Goal: Communication & Community: Ask a question

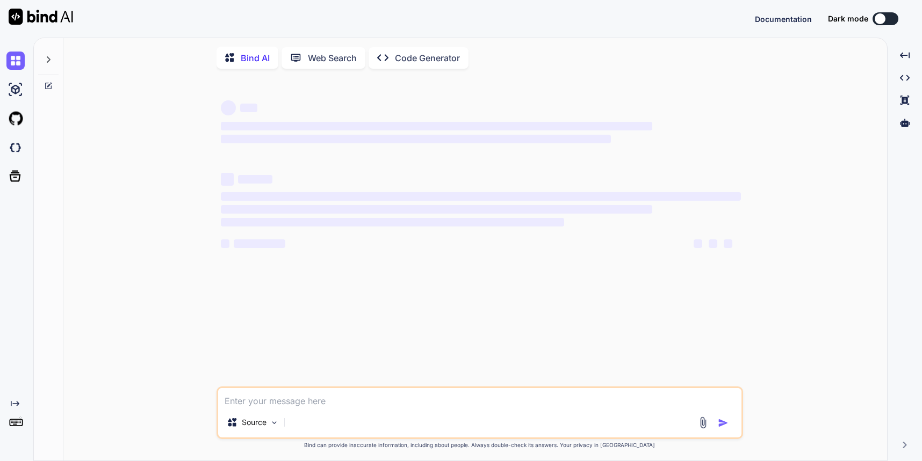
type textarea "x"
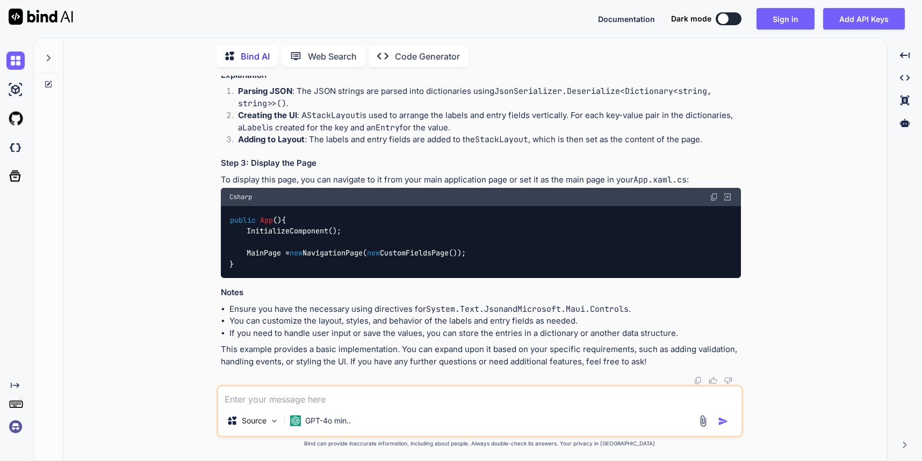
scroll to position [4175, 0]
click at [341, 399] on textarea at bounding box center [479, 396] width 523 height 19
type textarea "i"
type textarea "x"
type textarea "i"
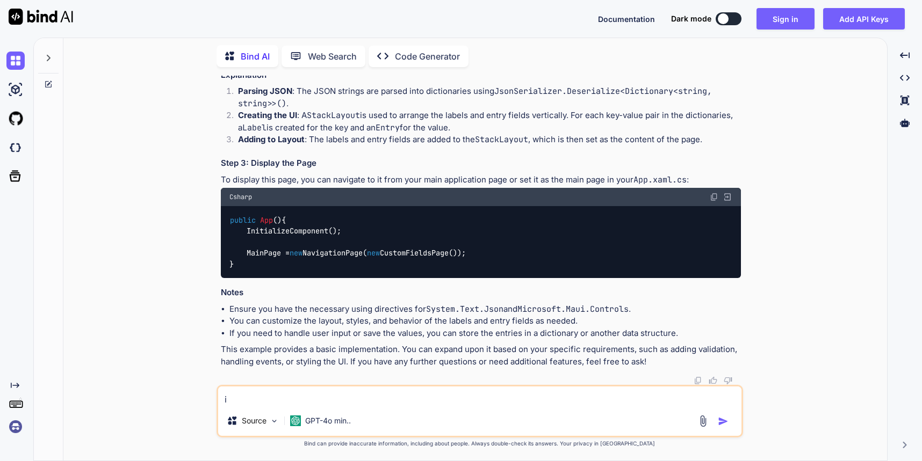
type textarea "x"
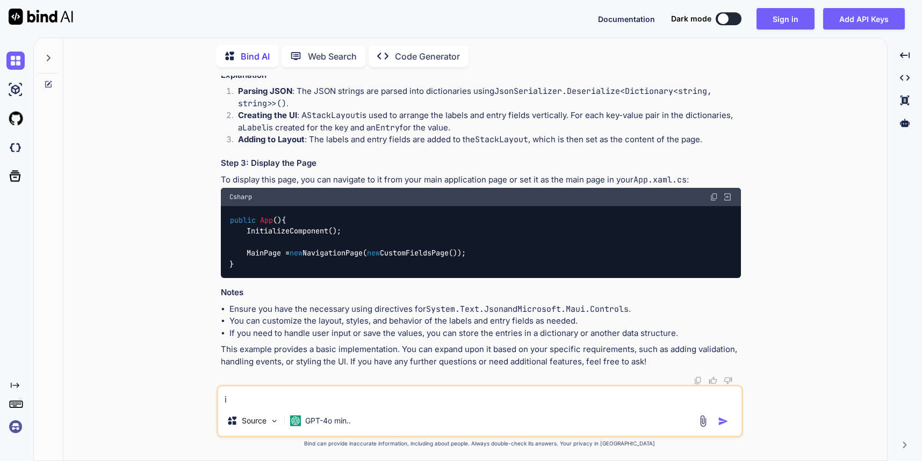
click at [266, 402] on textarea "i" at bounding box center [479, 396] width 523 height 19
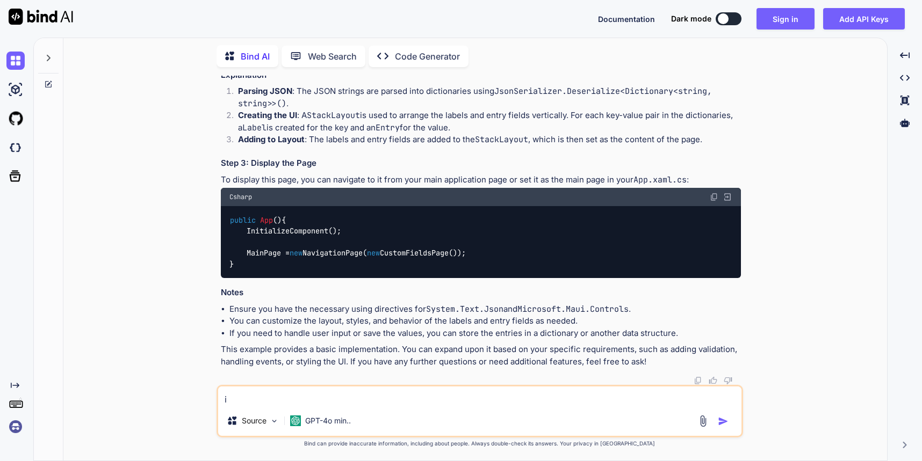
drag, startPoint x: 219, startPoint y: 399, endPoint x: 196, endPoint y: 396, distance: 23.3
click at [196, 396] on div "You can't we do without installing package Bind AI Yes, you can generate a PDF …" at bounding box center [479, 268] width 815 height 385
paste textarea "private void OnCustomFieldSaveOverlay(object sender, EventArgs e) { if (!string…"
type textarea "private void OnCustomFieldSaveOverlay(object sender, EventArgs e) { if (!string…"
type textarea "x"
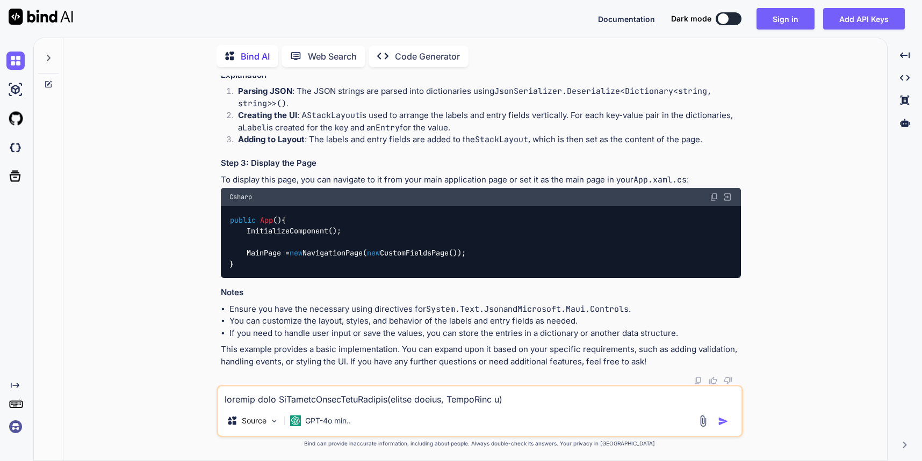
scroll to position [710, 0]
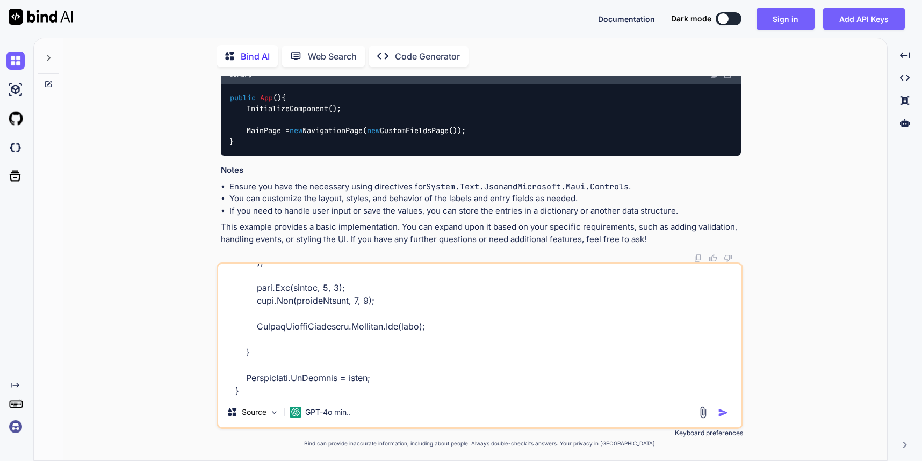
type textarea "private void OnCustomFieldSaveOverlay(object sender, EventArgs e) { if (!string…"
type textarea "x"
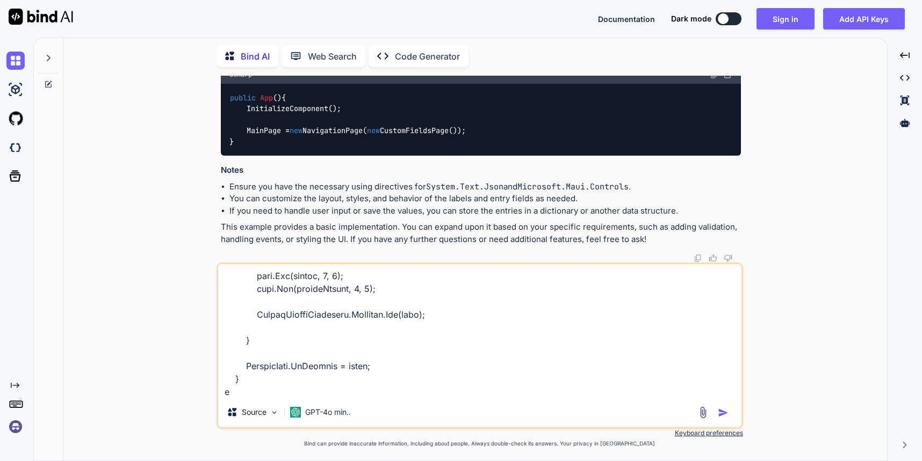
type textarea "private void OnCustomFieldSaveOverlay(object sender, EventArgs e) { if (!string…"
type textarea "x"
type textarea "private void OnCustomFieldSaveOverlay(object sender, EventArgs e) { if (!string…"
type textarea "x"
type textarea "private void OnCustomFieldSaveOverlay(object sender, EventArgs e) { if (!string…"
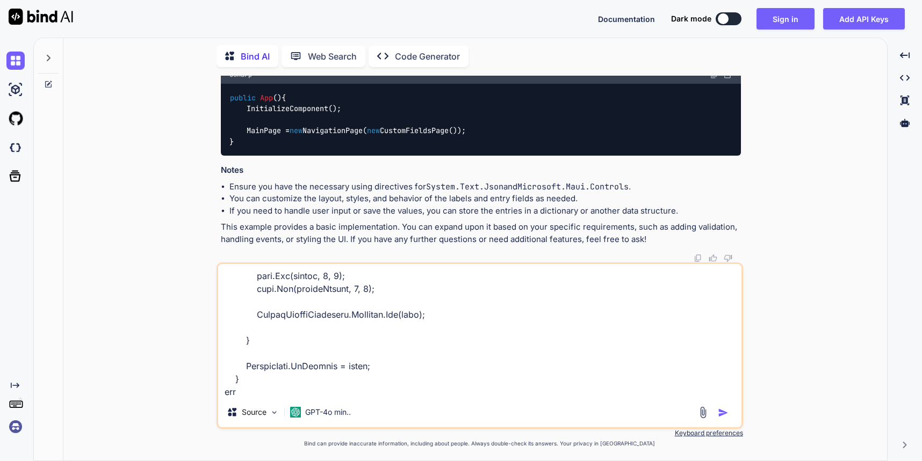
type textarea "x"
type textarea "private void OnCustomFieldSaveOverlay(object sender, EventArgs e) { if (!string…"
type textarea "x"
type textarea "private void OnCustomFieldSaveOverlay(object sender, EventArgs e) { if (!string…"
type textarea "x"
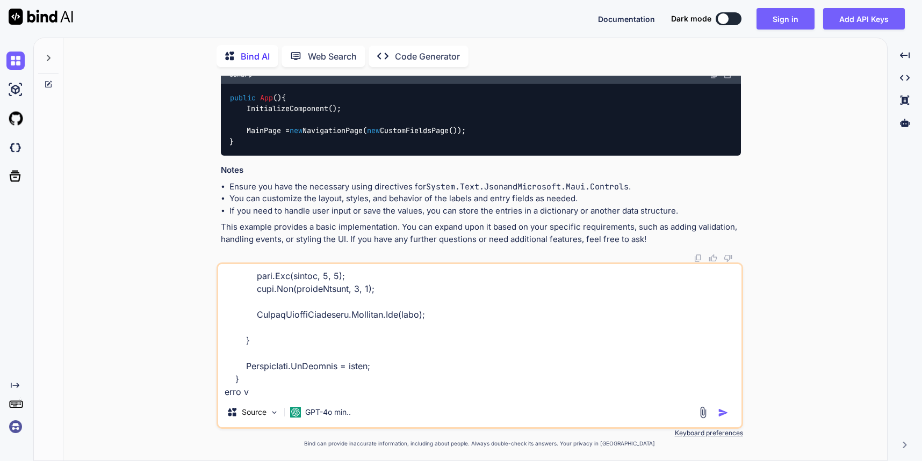
type textarea "private void OnCustomFieldSaveOverlay(object sender, EventArgs e) { if (!string…"
type textarea "x"
type textarea "private void OnCustomFieldSaveOverlay(object sender, EventArgs e) { if (!string…"
type textarea "x"
type textarea "private void OnCustomFieldSaveOverlay(object sender, EventArgs e) { if (!string…"
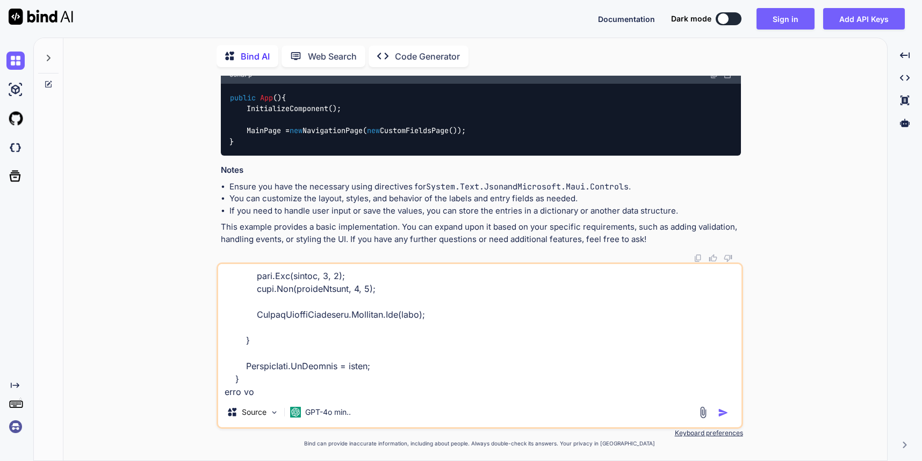
type textarea "x"
type textarea "private void OnCustomFieldSaveOverlay(object sender, EventArgs e) { if (!string…"
type textarea "x"
type textarea "private void OnCustomFieldSaveOverlay(object sender, EventArgs e) { if (!string…"
type textarea "x"
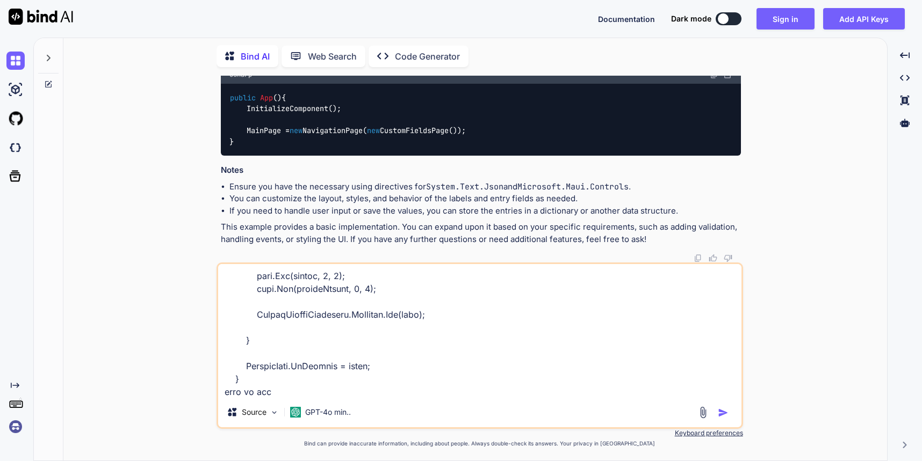
type textarea "private void OnCustomFieldSaveOverlay(object sender, EventArgs e) { if (!string…"
type textarea "x"
type textarea "private void OnCustomFieldSaveOverlay(object sender, EventArgs e) { if (!string…"
type textarea "x"
type textarea "private void OnCustomFieldSaveOverlay(object sender, EventArgs e) { if (!string…"
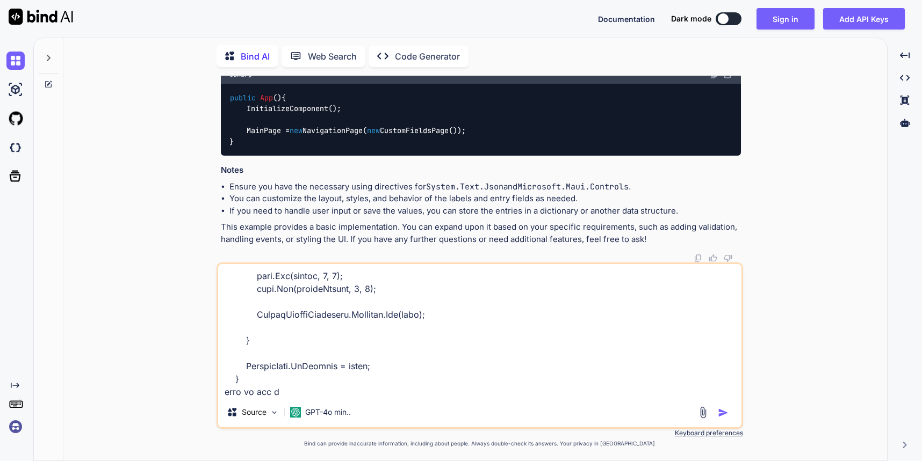
type textarea "x"
type textarea "private void OnCustomFieldSaveOverlay(object sender, EventArgs e) { if (!string…"
type textarea "x"
type textarea "private void OnCustomFieldSaveOverlay(object sender, EventArgs e) { if (!string…"
type textarea "x"
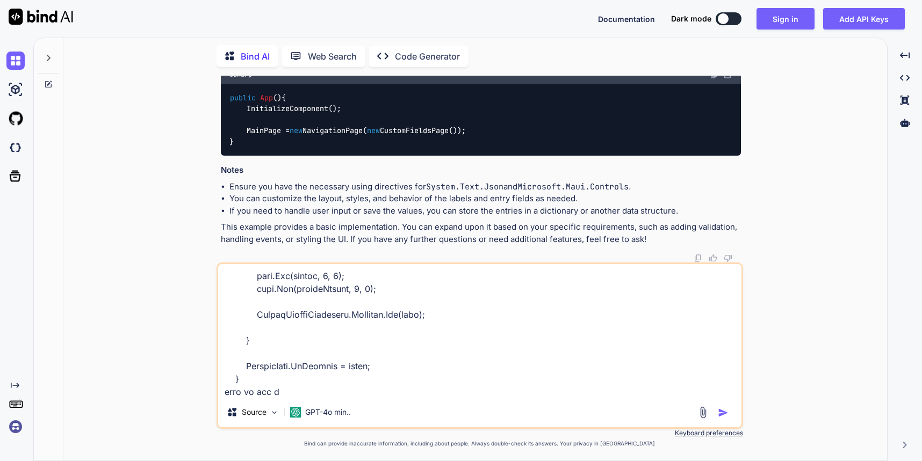
type textarea "private void OnCustomFieldSaveOverlay(object sender, EventArgs e) { if (!string…"
type textarea "x"
type textarea "private void OnCustomFieldSaveOverlay(object sender, EventArgs e) { if (!string…"
type textarea "x"
type textarea "private void OnCustomFieldSaveOverlay(object sender, EventArgs e) { if (!string…"
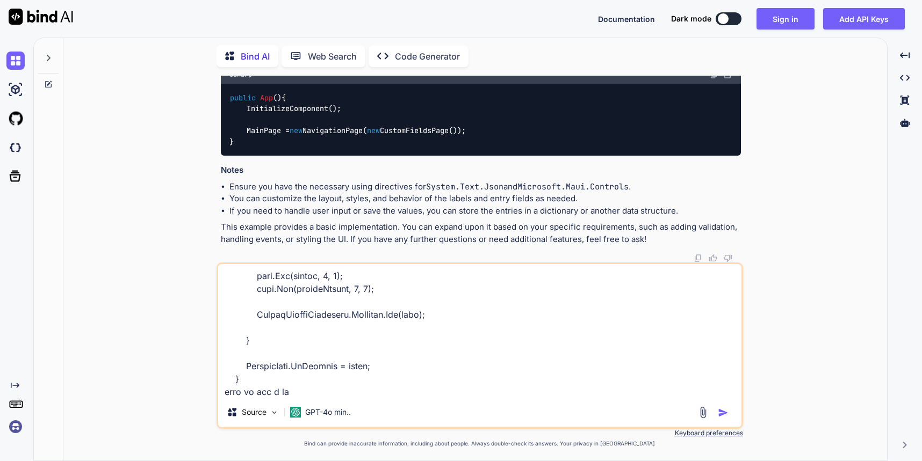
type textarea "x"
type textarea "private void OnCustomFieldSaveOverlay(object sender, EventArgs e) { if (!string…"
type textarea "x"
type textarea "private void OnCustomFieldSaveOverlay(object sender, EventArgs e) { if (!string…"
type textarea "x"
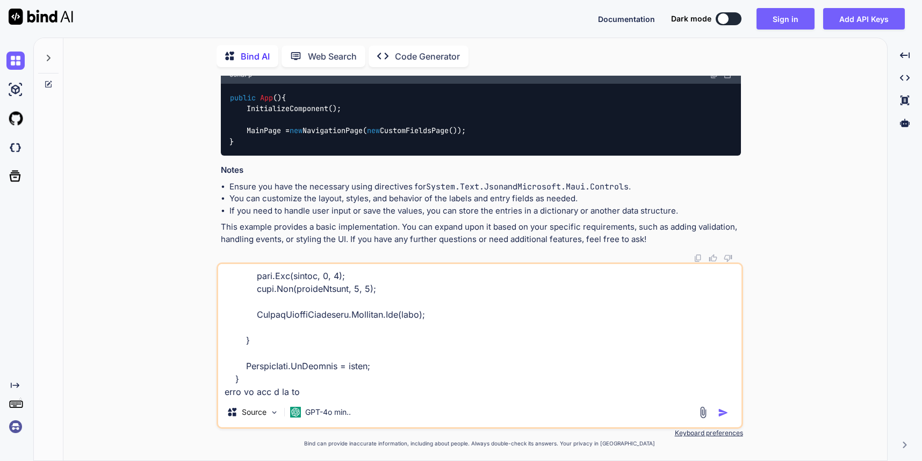
type textarea "private void OnCustomFieldSaveOverlay(object sender, EventArgs e) { if (!string…"
type textarea "x"
type textarea "private void OnCustomFieldSaveOverlay(object sender, EventArgs e) { if (!string…"
type textarea "x"
type textarea "private void OnCustomFieldSaveOverlay(object sender, EventArgs e) { if (!string…"
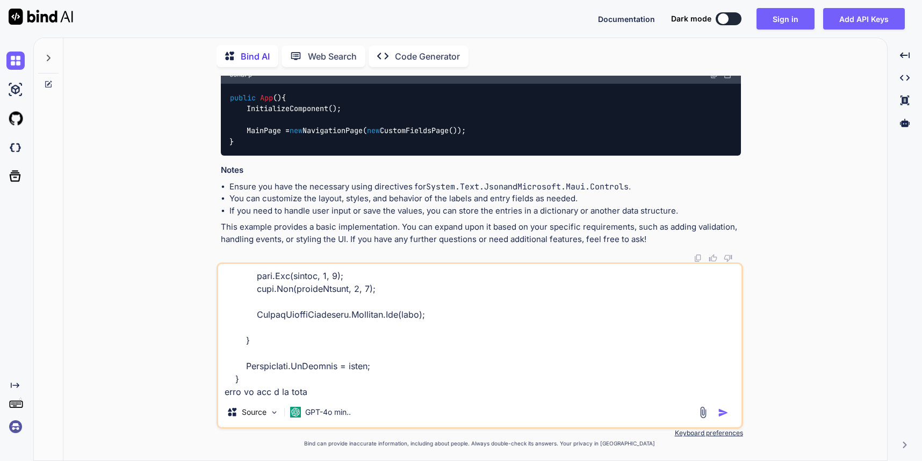
type textarea "x"
type textarea "private void OnCustomFieldSaveOverlay(object sender, EventArgs e) { if (!string…"
type textarea "x"
type textarea "private void OnCustomFieldSaveOverlay(object sender, EventArgs e) { if (!string…"
type textarea "x"
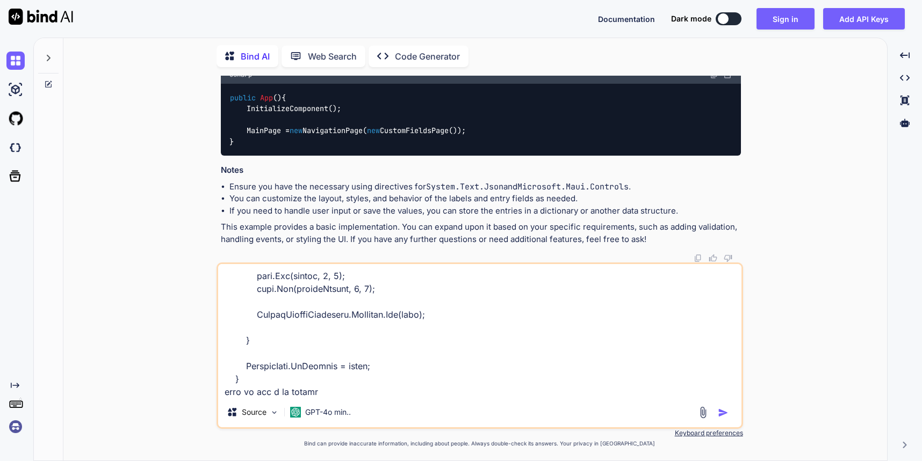
type textarea "private void OnCustomFieldSaveOverlay(object sender, EventArgs e) { if (!string…"
type textarea "x"
type textarea "private void OnCustomFieldSaveOverlay(object sender, EventArgs e) { if (!string…"
type textarea "x"
type textarea "private void OnCustomFieldSaveOverlay(object sender, EventArgs e) { if (!string…"
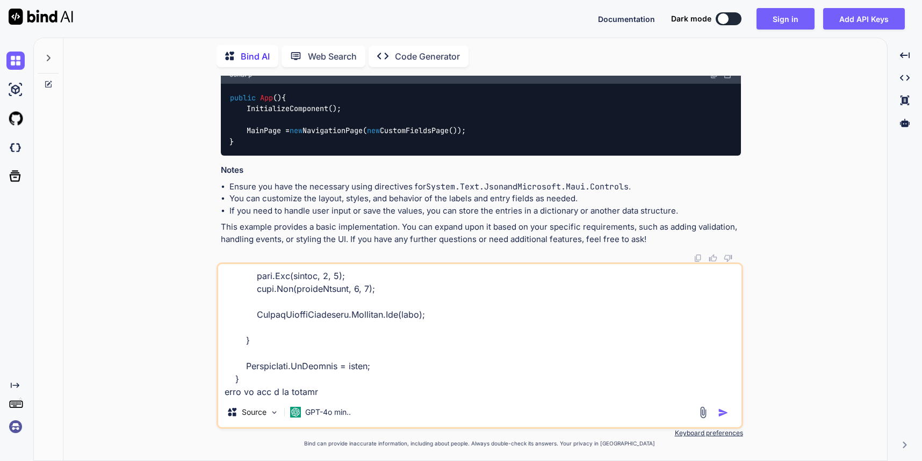
type textarea "x"
type textarea "private void OnCustomFieldSaveOverlay(object sender, EventArgs e) { if (!string…"
type textarea "x"
type textarea "private void OnCustomFieldSaveOverlay(object sender, EventArgs e) { if (!string…"
type textarea "x"
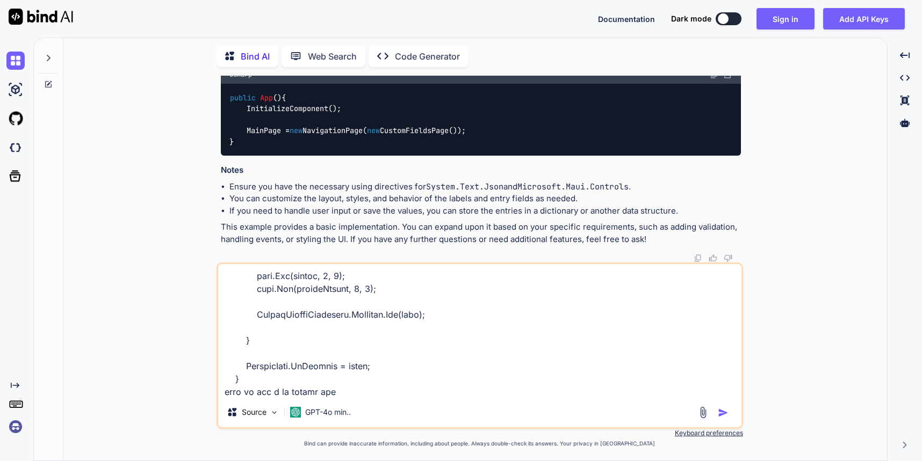
type textarea "private void OnCustomFieldSaveOverlay(object sender, EventArgs e) { if (!string…"
type textarea "x"
type textarea "private void OnCustomFieldSaveOverlay(object sender, EventArgs e) { if (!string…"
type textarea "x"
type textarea "private void OnCustomFieldSaveOverlay(object sender, EventArgs e) { if (!string…"
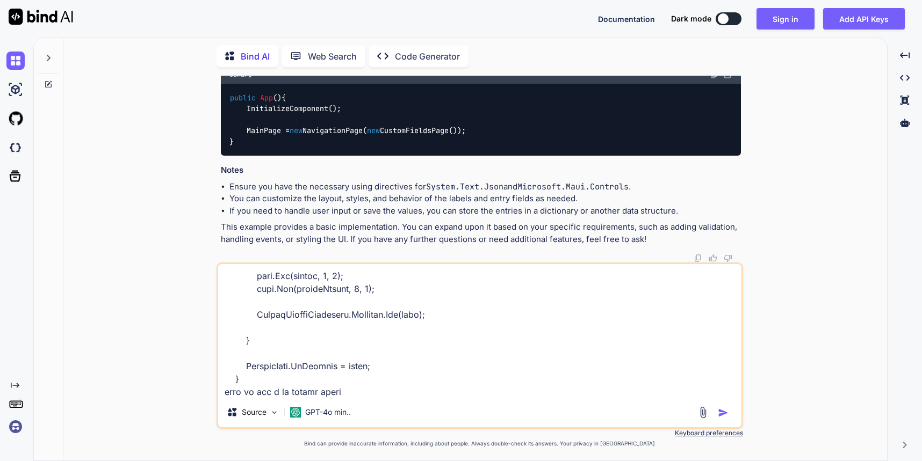
type textarea "x"
type textarea "private void OnCustomFieldSaveOverlay(object sender, EventArgs e) { if (!string…"
type textarea "x"
type textarea "private void OnCustomFieldSaveOverlay(object sender, EventArgs e) { if (!string…"
type textarea "x"
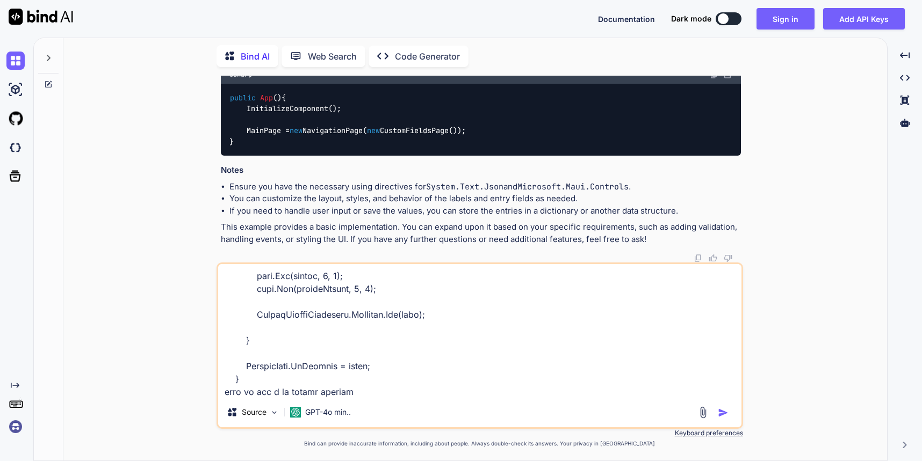
type textarea "private void OnCustomFieldSaveOverlay(object sender, EventArgs e) { if (!string…"
type textarea "x"
type textarea "private void OnCustomFieldSaveOverlay(object sender, EventArgs e) { if (!string…"
type textarea "x"
type textarea "private void OnCustomFieldSaveOverlay(object sender, EventArgs e) { if (!string…"
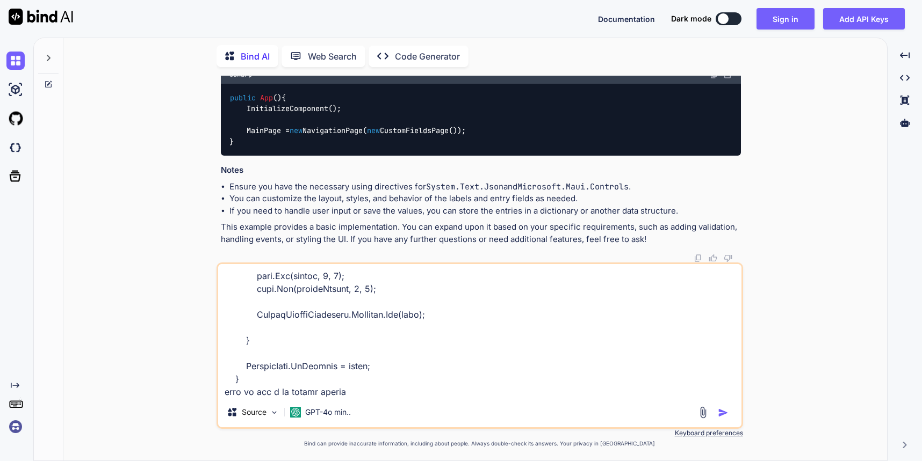
type textarea "x"
type textarea "private void OnCustomFieldSaveOverlay(object sender, EventArgs e) { if (!string…"
type textarea "x"
type textarea "private void OnCustomFieldSaveOverlay(object sender, EventArgs e) { if (!string…"
type textarea "x"
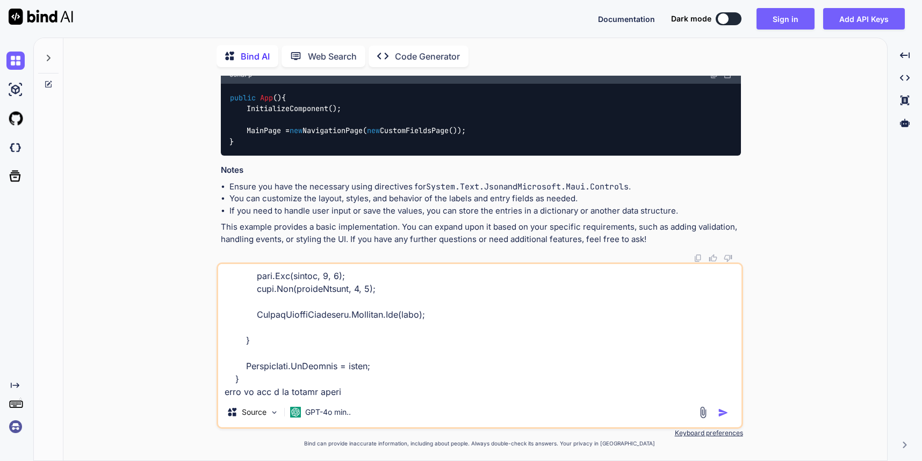
type textarea "private void OnCustomFieldSaveOverlay(object sender, EventArgs e) { if (!string…"
type textarea "x"
type textarea "private void OnCustomFieldSaveOverlay(object sender, EventArgs e) { if (!string…"
type textarea "x"
type textarea "private void OnCustomFieldSaveOverlay(object sender, EventArgs e) { if (!string…"
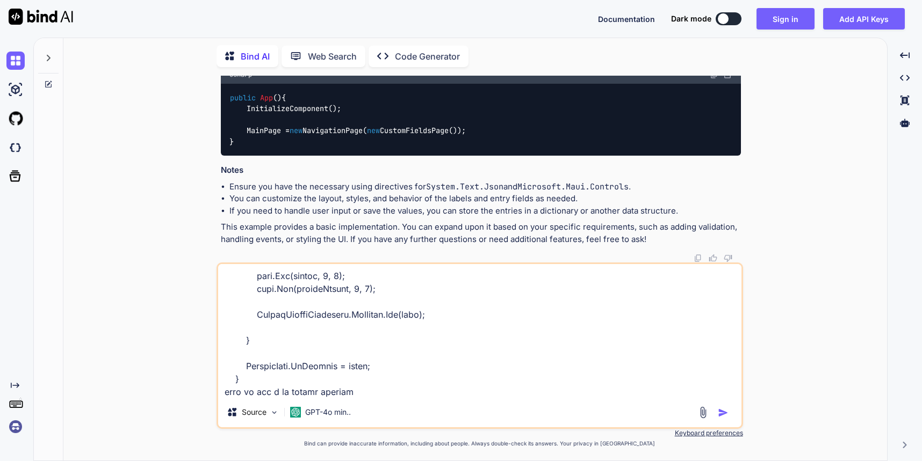
type textarea "x"
type textarea "private void OnCustomFieldSaveOverlay(object sender, EventArgs e) { if (!string…"
type textarea "x"
type textarea "private void OnCustomFieldSaveOverlay(object sender, EventArgs e) { if (!string…"
type textarea "x"
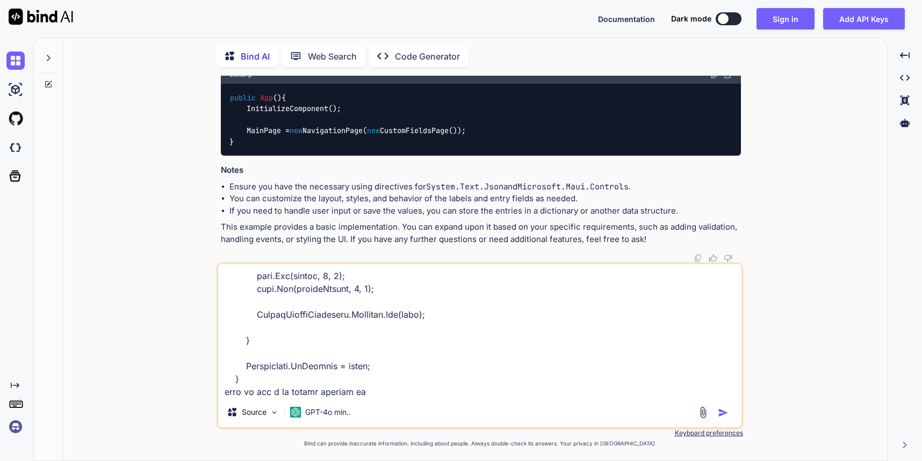
type textarea "private void OnCustomFieldSaveOverlay(object sender, EventArgs e) { if (!string…"
type textarea "x"
type textarea "private void OnCustomFieldSaveOverlay(object sender, EventArgs e) { if (!string…"
type textarea "x"
type textarea "private void OnCustomFieldSaveOverlay(object sender, EventArgs e) { if (!string…"
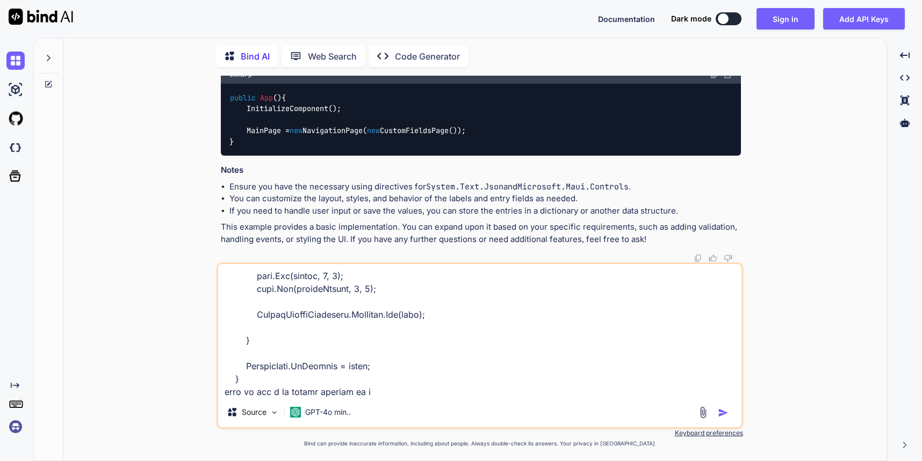
type textarea "x"
type textarea "private void OnCustomFieldSaveOverlay(object sender, EventArgs e) { if (!string…"
type textarea "x"
type textarea "private void OnCustomFieldSaveOverlay(object sender, EventArgs e) { if (!string…"
type textarea "x"
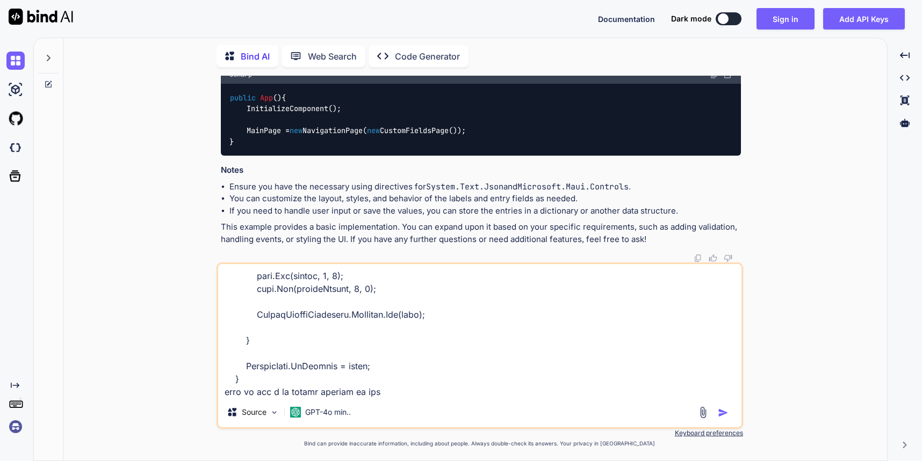
type textarea "private void OnCustomFieldSaveOverlay(object sender, EventArgs e) { if (!string…"
type textarea "x"
type textarea "private void OnCustomFieldSaveOverlay(object sender, EventArgs e) { if (!string…"
type textarea "x"
type textarea "private void OnCustomFieldSaveOverlay(object sender, EventArgs e) { if (!string…"
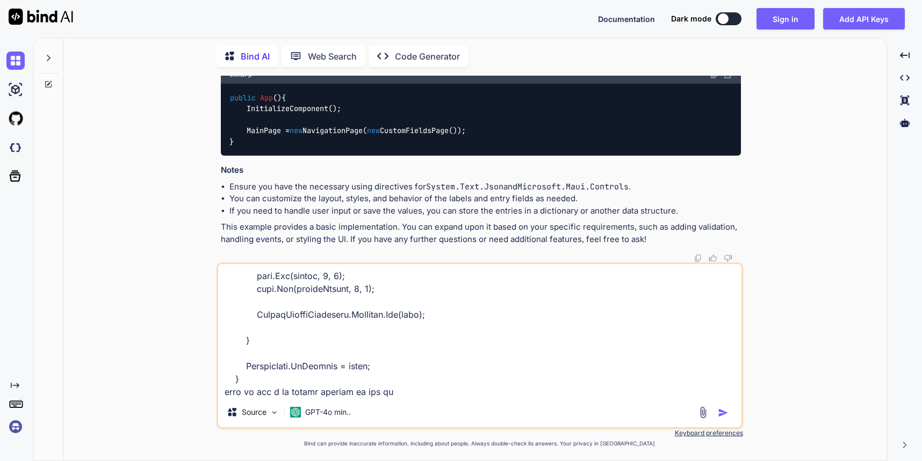
type textarea "x"
type textarea "private void OnCustomFieldSaveOverlay(object sender, EventArgs e) { if (!string…"
type textarea "x"
type textarea "private void OnCustomFieldSaveOverlay(object sender, EventArgs e) { if (!string…"
type textarea "x"
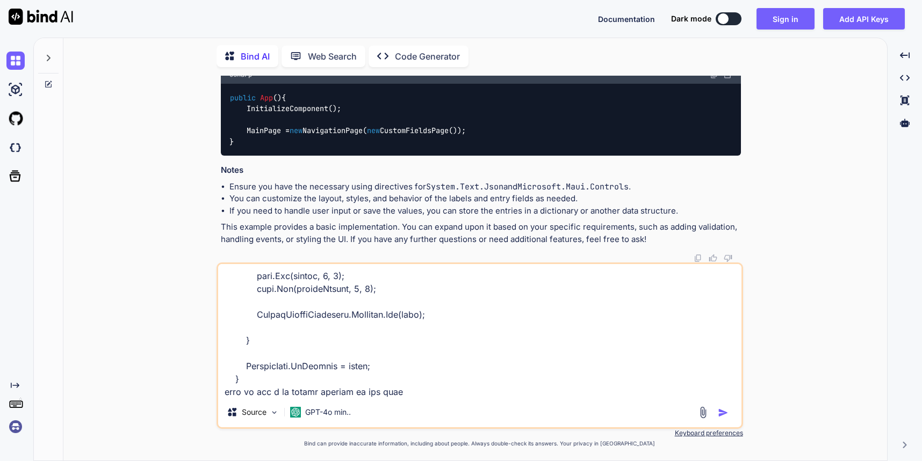
type textarea "private void OnCustomFieldSaveOverlay(object sender, EventArgs e) { if (!string…"
type textarea "x"
type textarea "private void OnCustomFieldSaveOverlay(object sender, EventArgs e) { if (!string…"
type textarea "x"
type textarea "private void OnCustomFieldSaveOverlay(object sender, EventArgs e) { if (!string…"
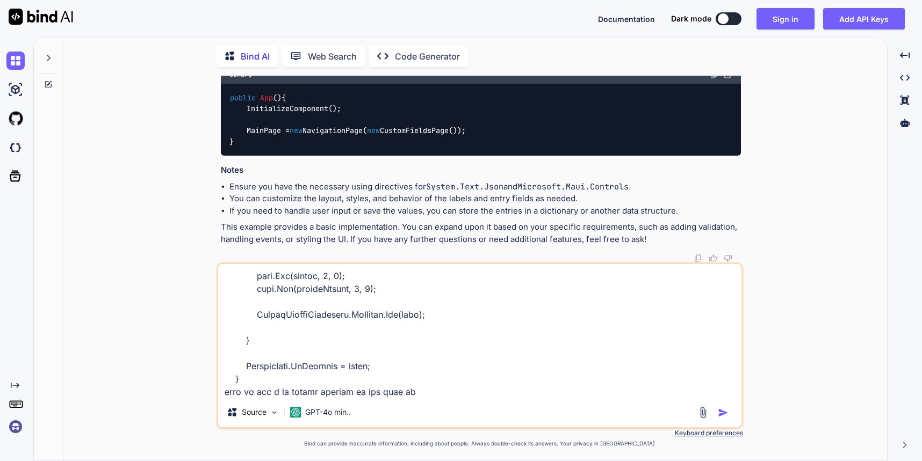
type textarea "x"
type textarea "private void OnCustomFieldSaveOverlay(object sender, EventArgs e) { if (!string…"
type textarea "x"
type textarea "private void OnCustomFieldSaveOverlay(object sender, EventArgs e) { if (!string…"
type textarea "x"
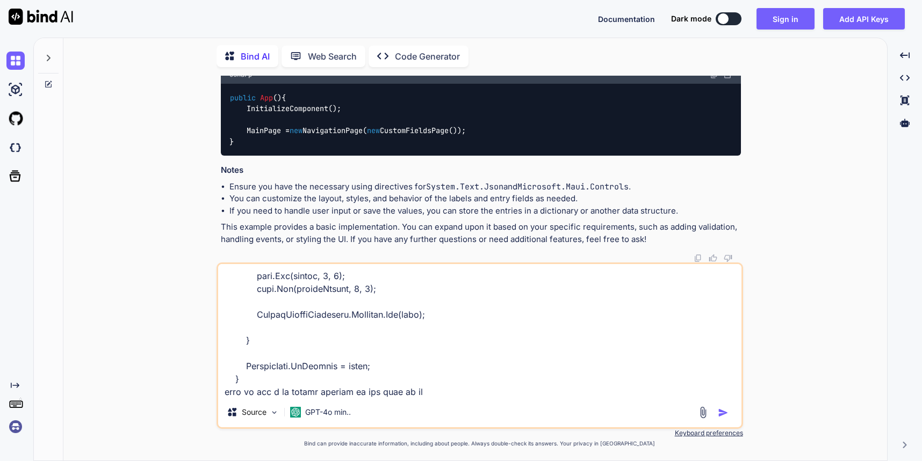
type textarea "private void OnCustomFieldSaveOverlay(object sender, EventArgs e) { if (!string…"
type textarea "x"
type textarea "private void OnCustomFieldSaveOverlay(object sender, EventArgs e) { if (!string…"
type textarea "x"
type textarea "private void OnCustomFieldSaveOverlay(object sender, EventArgs e) { if (!string…"
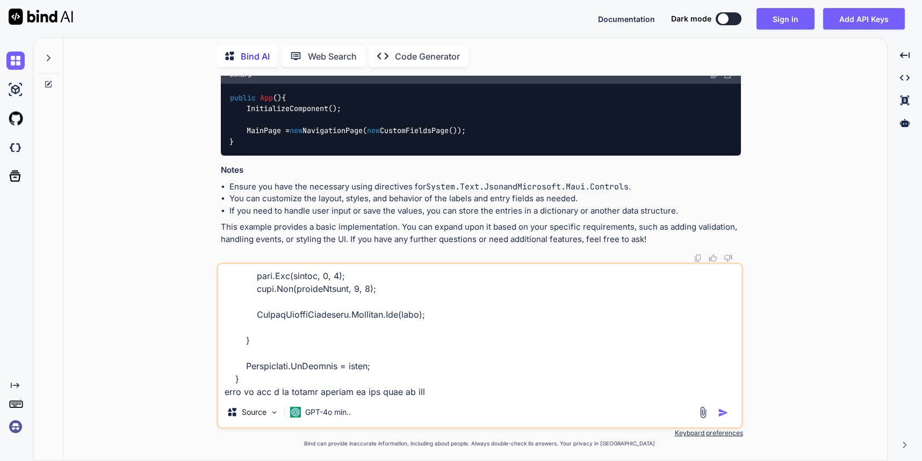
type textarea "x"
type textarea "private void OnCustomFieldSaveOverlay(object sender, EventArgs e) { if (!string…"
type textarea "x"
type textarea "private void OnCustomFieldSaveOverlay(object sender, EventArgs e) { if (!string…"
type textarea "x"
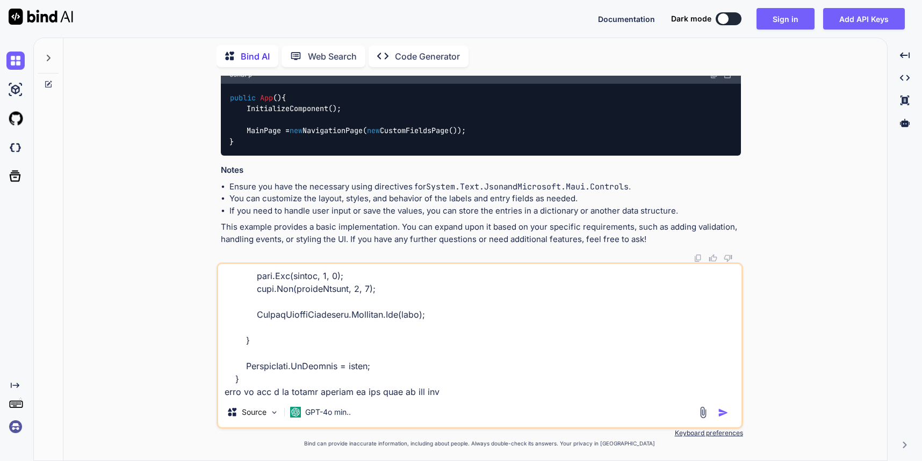
type textarea "private void OnCustomFieldSaveOverlay(object sender, EventArgs e) { if (!string…"
type textarea "x"
type textarea "private void OnCustomFieldSaveOverlay(object sender, EventArgs e) { if (!string…"
type textarea "x"
type textarea "private void OnCustomFieldSaveOverlay(object sender, EventArgs e) { if (!string…"
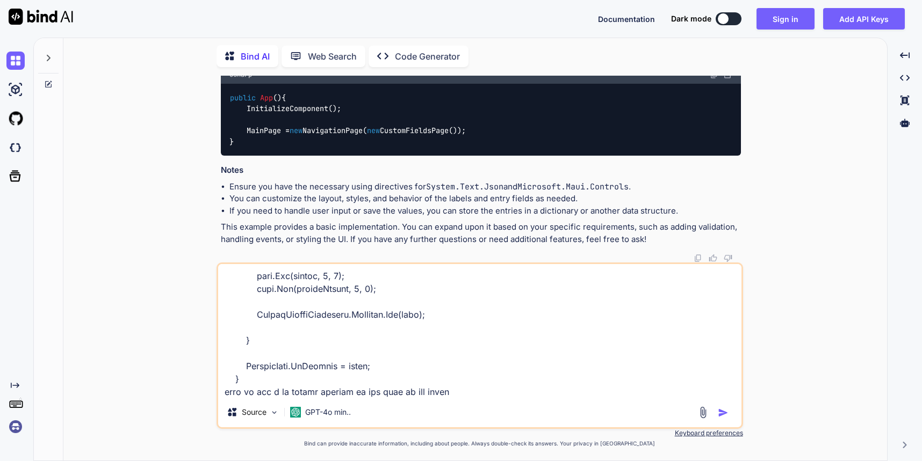
type textarea "x"
type textarea "private void OnCustomFieldSaveOverlay(object sender, EventArgs e) { if (!string…"
type textarea "x"
type textarea "private void OnCustomFieldSaveOverlay(object sender, EventArgs e) { if (!string…"
type textarea "x"
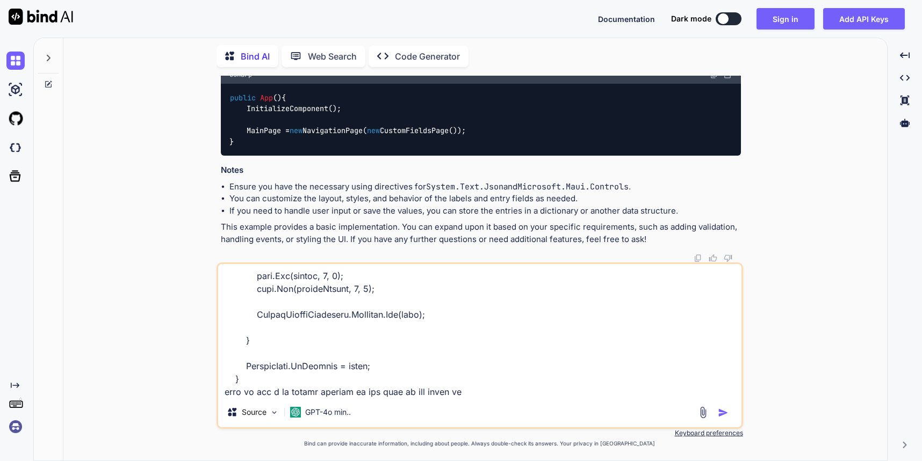
type textarea "private void OnCustomFieldSaveOverlay(object sender, EventArgs e) { if (!string…"
type textarea "x"
type textarea "private void OnCustomFieldSaveOverlay(object sender, EventArgs e) { if (!string…"
type textarea "x"
type textarea "private void OnCustomFieldSaveOverlay(object sender, EventArgs e) { if (!string…"
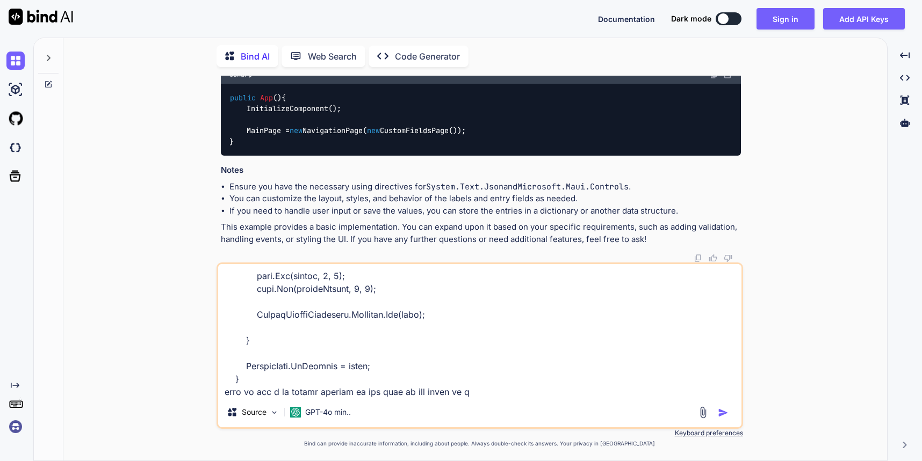
type textarea "x"
type textarea "private void OnCustomFieldSaveOverlay(object sender, EventArgs e) { if (!string…"
type textarea "x"
type textarea "private void OnCustomFieldSaveOverlay(object sender, EventArgs e) { if (!string…"
type textarea "x"
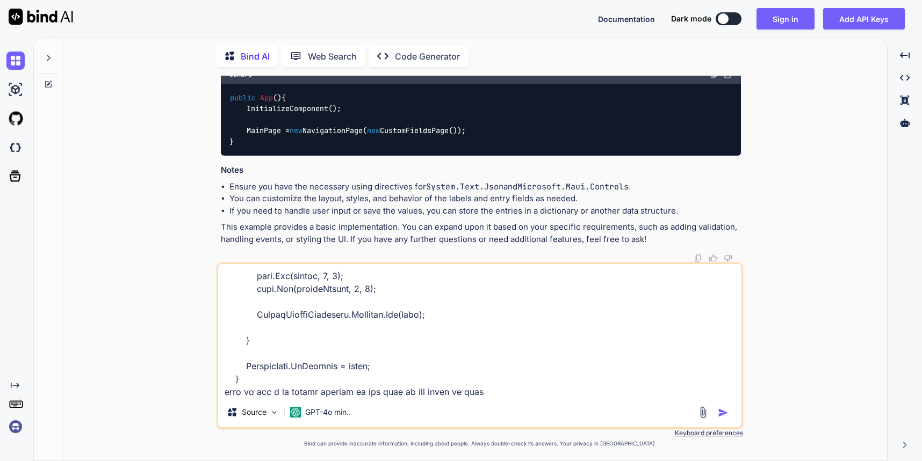
type textarea "private void OnCustomFieldSaveOverlay(object sender, EventArgs e) { if (!string…"
type textarea "x"
type textarea "private void OnCustomFieldSaveOverlay(object sender, EventArgs e) { if (!string…"
type textarea "x"
type textarea "private void OnCustomFieldSaveOverlay(object sender, EventArgs e) { if (!string…"
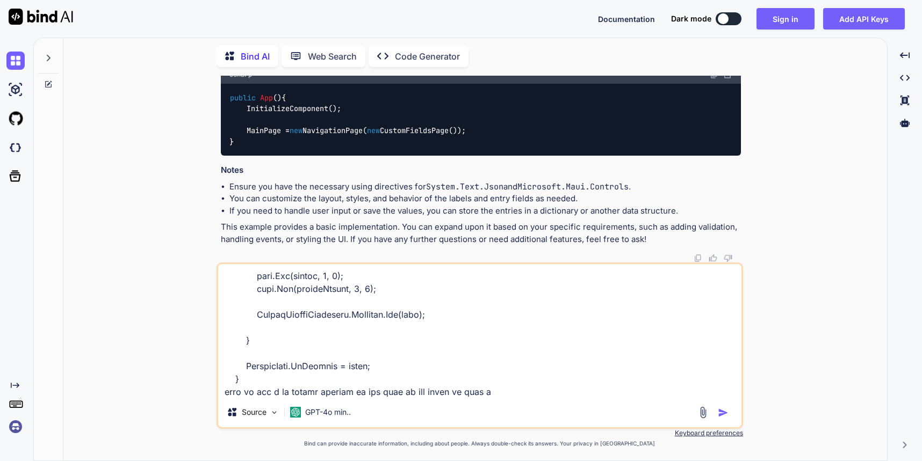
type textarea "x"
type textarea "private void OnCustomFieldSaveOverlay(object sender, EventArgs e) { if (!string…"
type textarea "x"
type textarea "private void OnCustomFieldSaveOverlay(object sender, EventArgs e) { if (!string…"
type textarea "x"
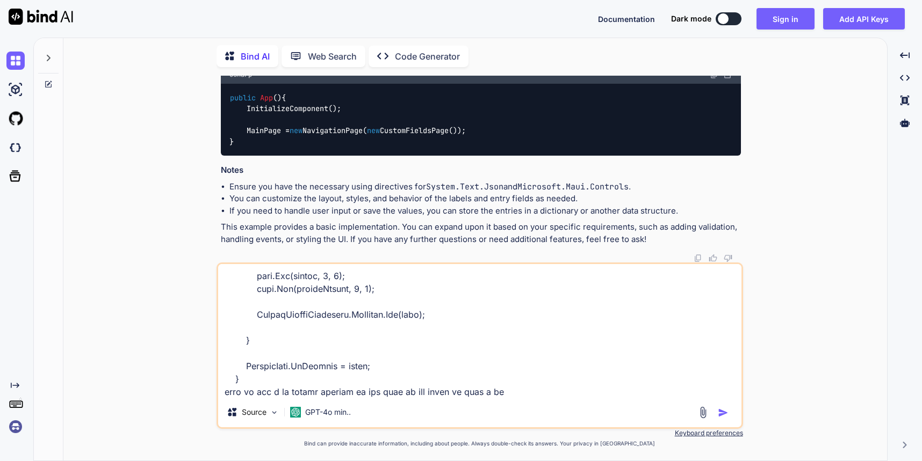
type textarea "private void OnCustomFieldSaveOverlay(object sender, EventArgs e) { if (!string…"
type textarea "x"
type textarea "private void OnCustomFieldSaveOverlay(object sender, EventArgs e) { if (!string…"
type textarea "x"
type textarea "private void OnCustomFieldSaveOverlay(object sender, EventArgs e) { if (!string…"
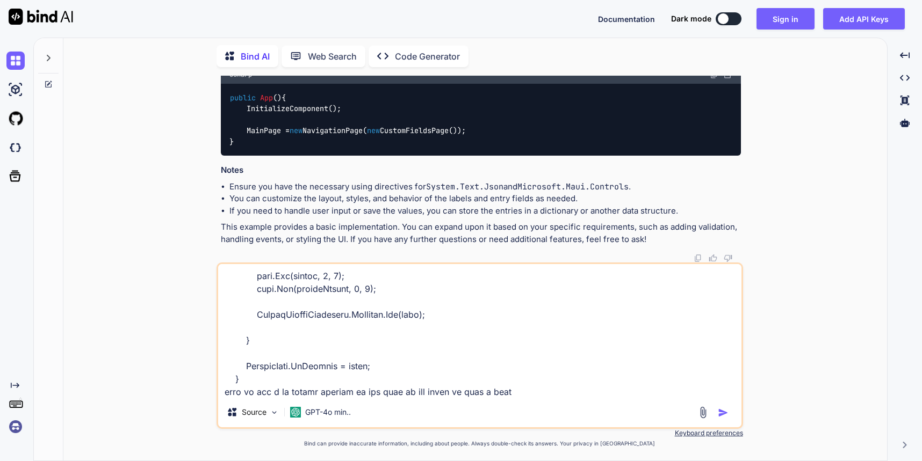
type textarea "x"
type textarea "private void OnCustomFieldSaveOverlay(object sender, EventArgs e) { if (!string…"
type textarea "x"
type textarea "private void OnCustomFieldSaveOverlay(object sender, EventArgs e) { if (!string…"
type textarea "x"
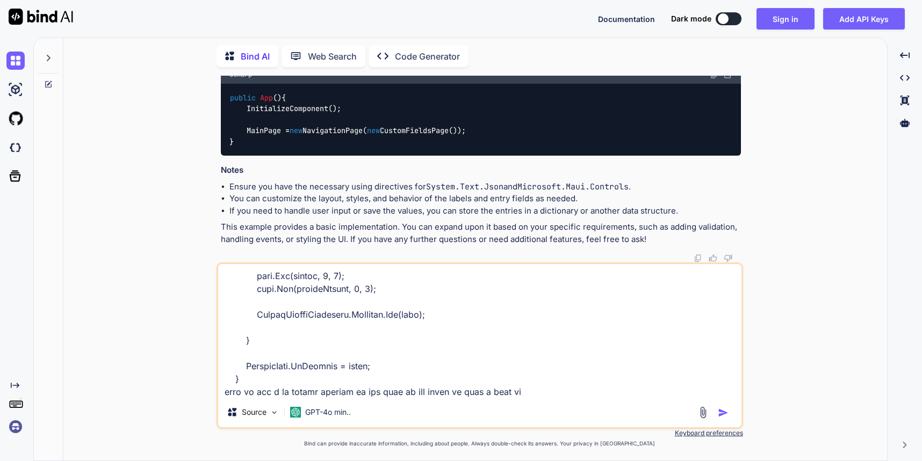
type textarea "private void OnCustomFieldSaveOverlay(object sender, EventArgs e) { if (!string…"
type textarea "x"
type textarea "private void OnCustomFieldSaveOverlay(object sender, EventArgs e) { if (!string…"
type textarea "x"
type textarea "private void OnCustomFieldSaveOverlay(object sender, EventArgs e) { if (!string…"
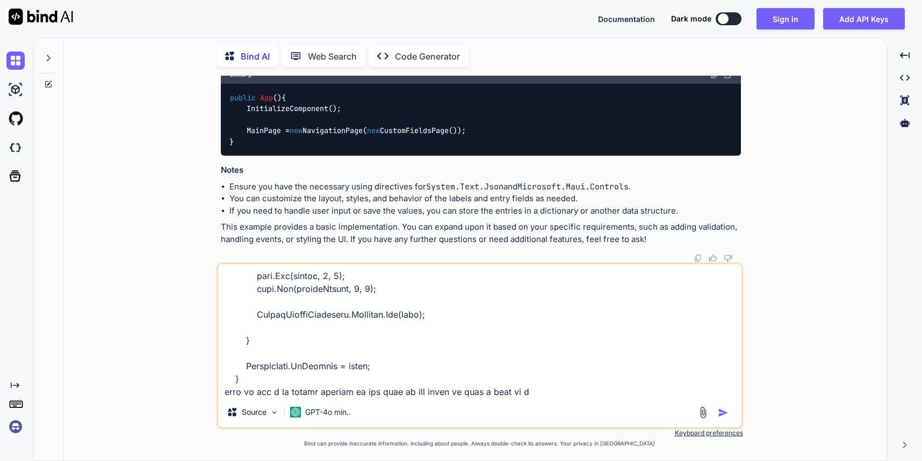
type textarea "x"
type textarea "private void OnCustomFieldSaveOverlay(object sender, EventArgs e) { if (!string…"
type textarea "x"
type textarea "private void OnCustomFieldSaveOverlay(object sender, EventArgs e) { if (!string…"
type textarea "x"
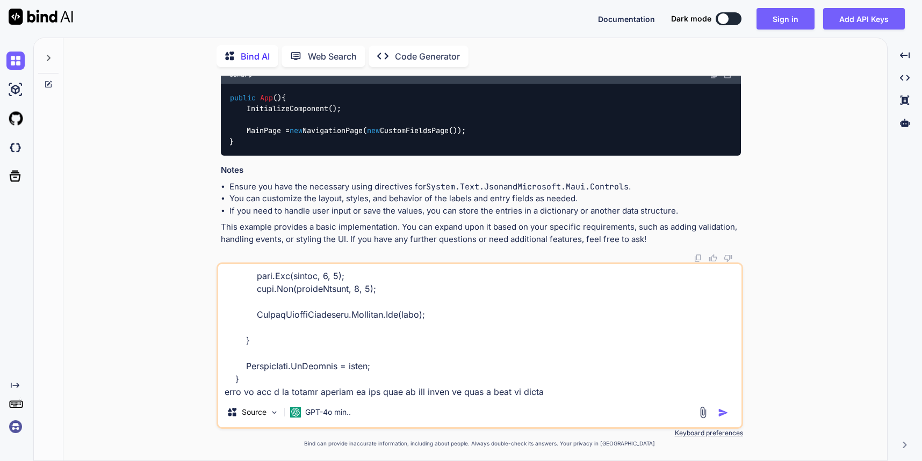
type textarea "private void OnCustomFieldSaveOverlay(object sender, EventArgs e) { if (!string…"
type textarea "x"
type textarea "private void OnCustomFieldSaveOverlay(object sender, EventArgs e) { if (!string…"
type textarea "x"
type textarea "private void OnCustomFieldSaveOverlay(object sender, EventArgs e) { if (!string…"
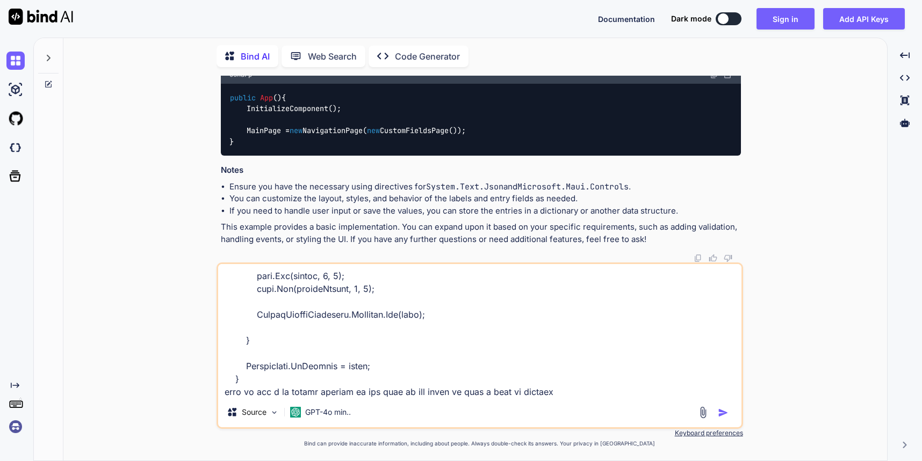
type textarea "x"
type textarea "private void OnCustomFieldSaveOverlay(object sender, EventArgs e) { if (!string…"
type textarea "x"
type textarea "private void OnCustomFieldSaveOverlay(object sender, EventArgs e) { if (!string…"
type textarea "x"
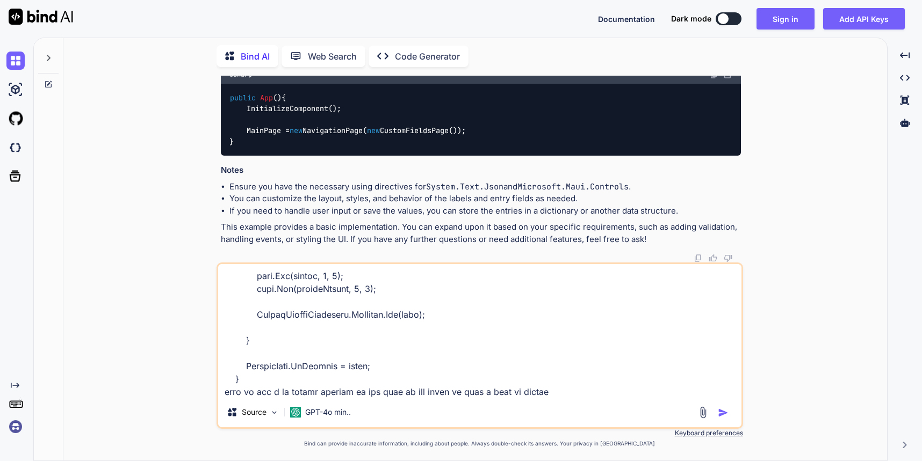
type textarea "private void OnCustomFieldSaveOverlay(object sender, EventArgs e) { if (!string…"
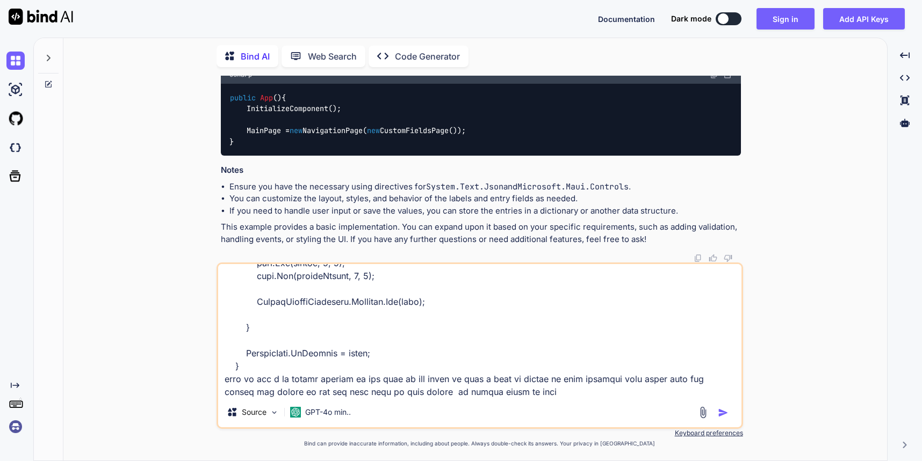
click at [714, 411] on div at bounding box center [715, 413] width 36 height 12
click at [721, 412] on img "button" at bounding box center [723, 413] width 11 height 11
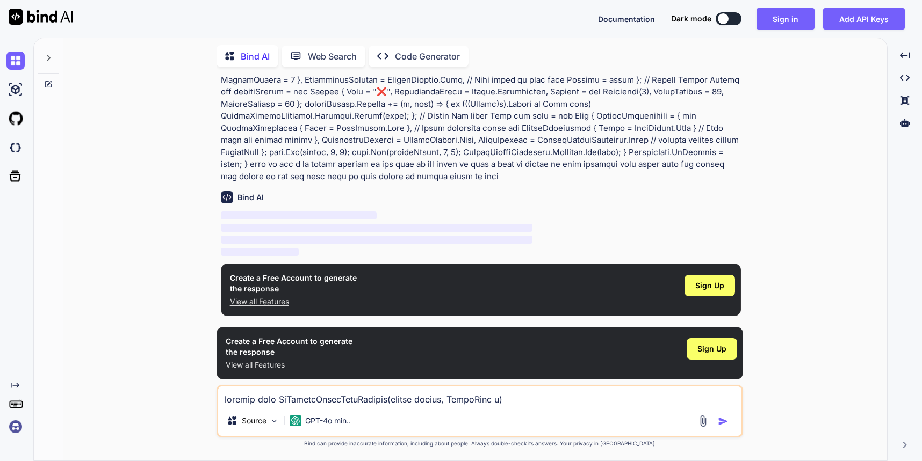
scroll to position [5308, 0]
click at [712, 285] on span "Sign Up" at bounding box center [709, 285] width 29 height 11
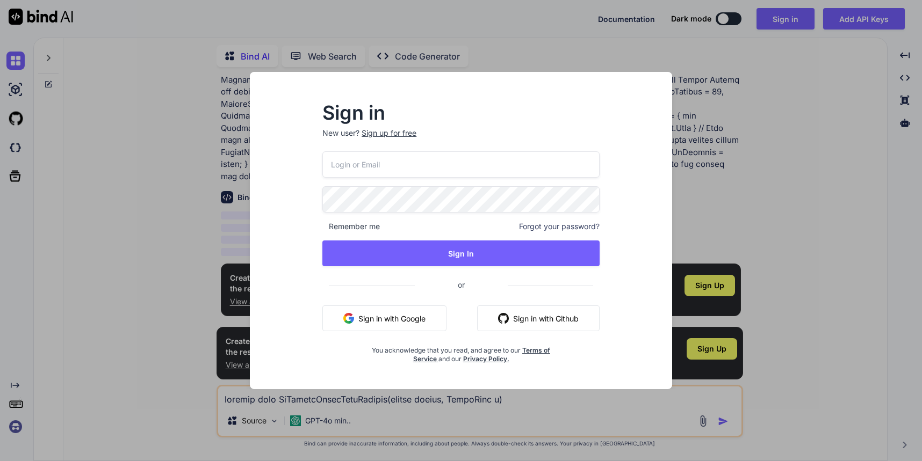
click at [380, 324] on button "Sign in with Google" at bounding box center [384, 319] width 124 height 26
click at [386, 315] on button "Sign in with Google" at bounding box center [384, 319] width 124 height 26
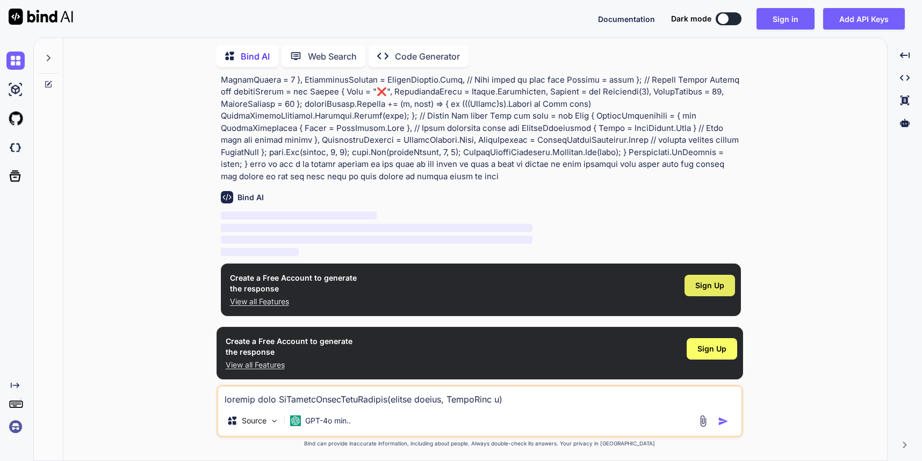
click at [692, 287] on div "Sign Up" at bounding box center [709, 285] width 50 height 21
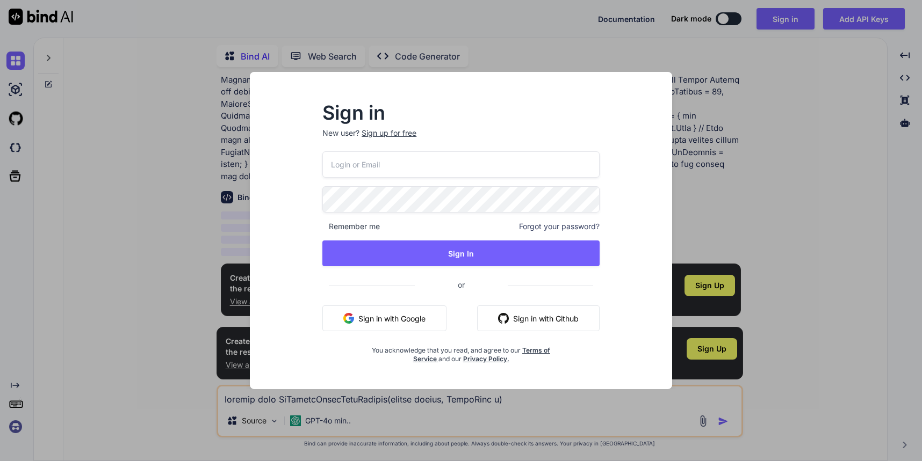
click at [359, 326] on button "Sign in with Google" at bounding box center [384, 319] width 124 height 26
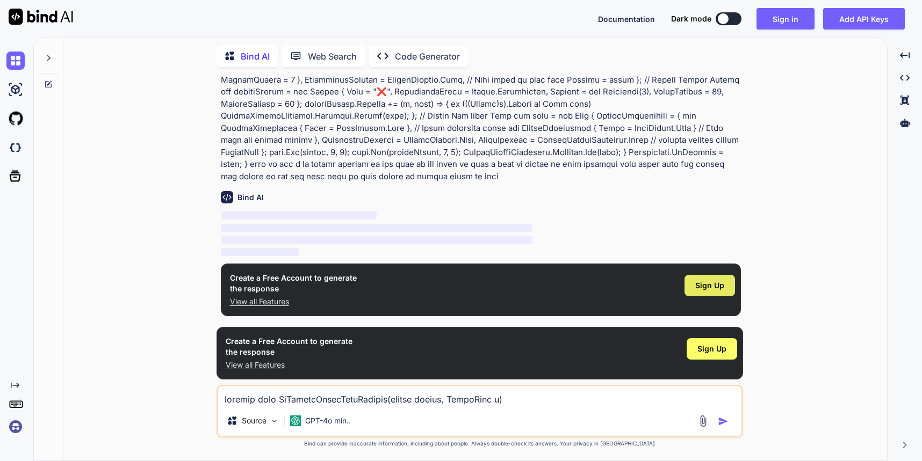
click at [700, 280] on span "Sign Up" at bounding box center [709, 285] width 29 height 11
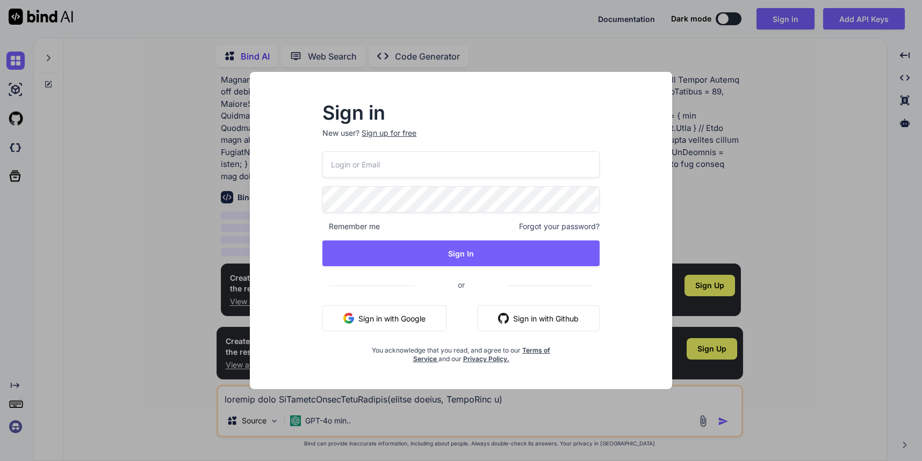
click at [405, 322] on button "Sign in with Google" at bounding box center [384, 319] width 124 height 26
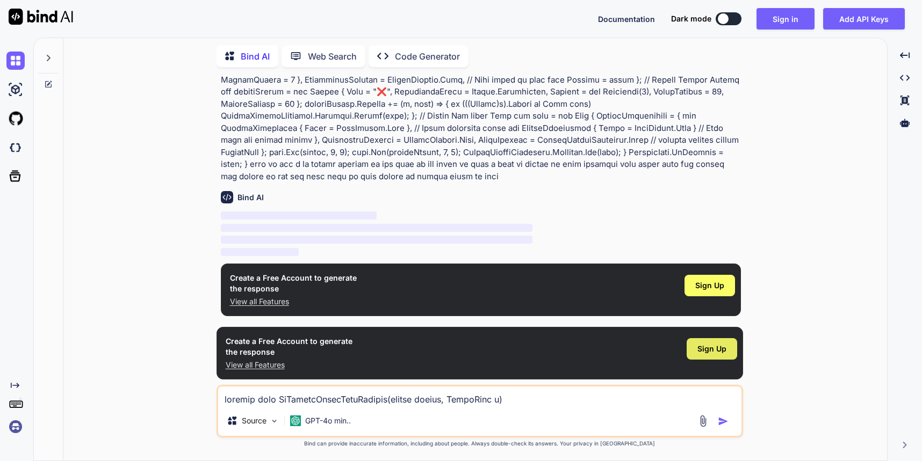
click at [709, 358] on div "Sign Up" at bounding box center [711, 348] width 50 height 21
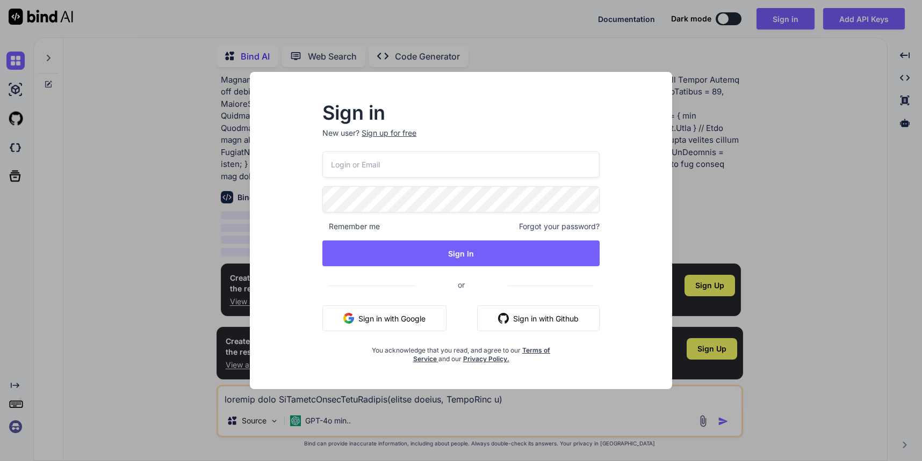
click at [399, 316] on button "Sign in with Google" at bounding box center [384, 319] width 124 height 26
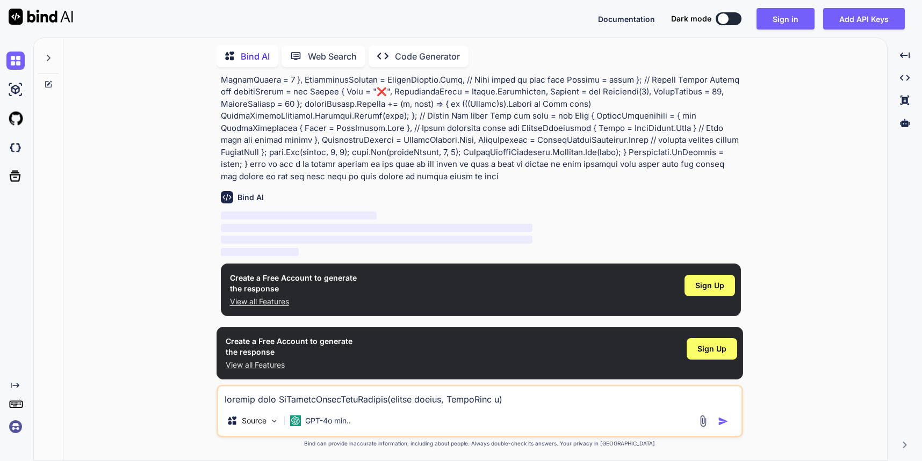
scroll to position [5049, 0]
drag, startPoint x: 482, startPoint y: 177, endPoint x: 213, endPoint y: 274, distance: 286.1
click at [213, 274] on div "You can't we do without installing package Bind AI Yes, you can generate a PDF …" at bounding box center [479, 268] width 815 height 385
copy p "private void OnCustomFieldSaveOverlay(object sender, EventArgs e) { if (!string…"
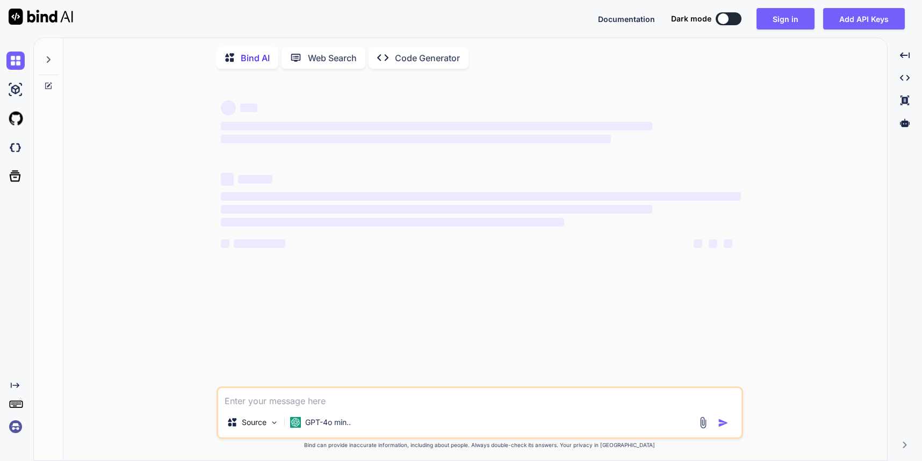
click at [322, 389] on div "Source GPT-4o min.." at bounding box center [479, 413] width 526 height 53
click at [320, 395] on textarea at bounding box center [479, 397] width 523 height 19
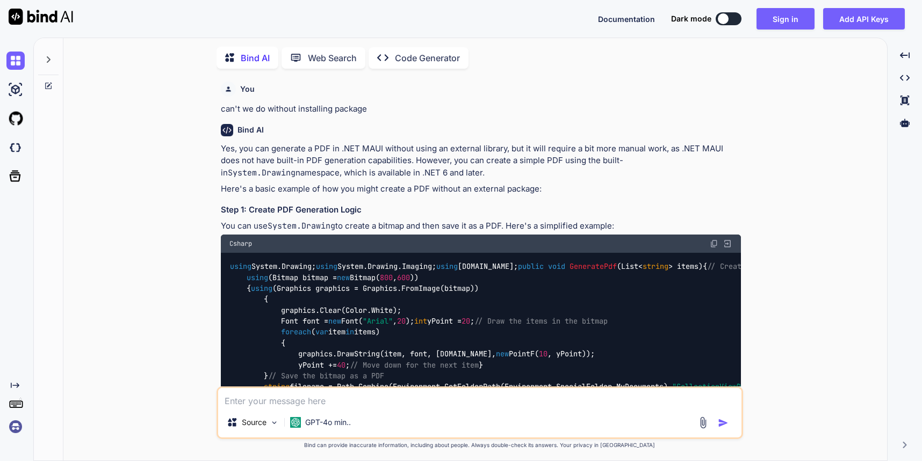
type textarea "x"
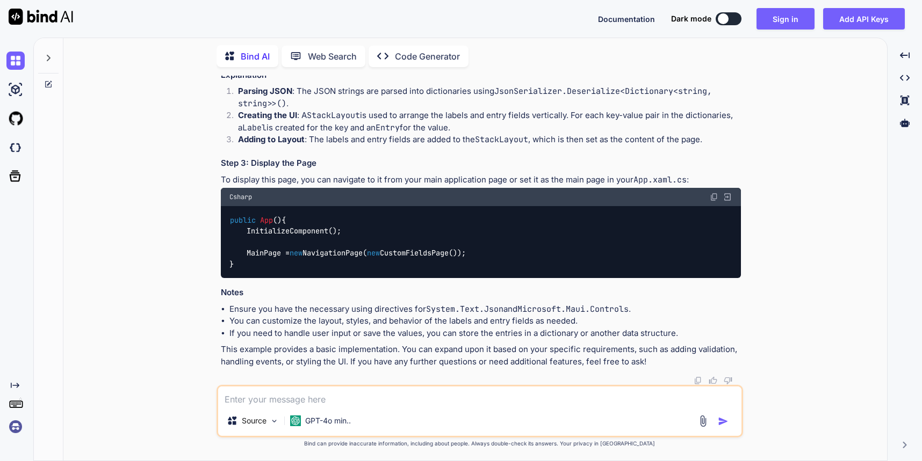
scroll to position [4175, 0]
type textarea "x"
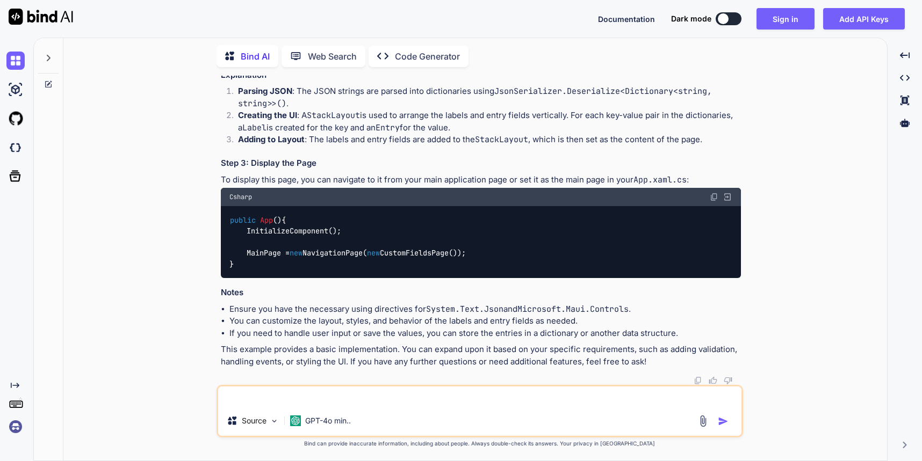
type textarea "d"
type textarea "x"
type textarea "d"
click at [723, 422] on img "button" at bounding box center [723, 421] width 11 height 11
type textarea "x"
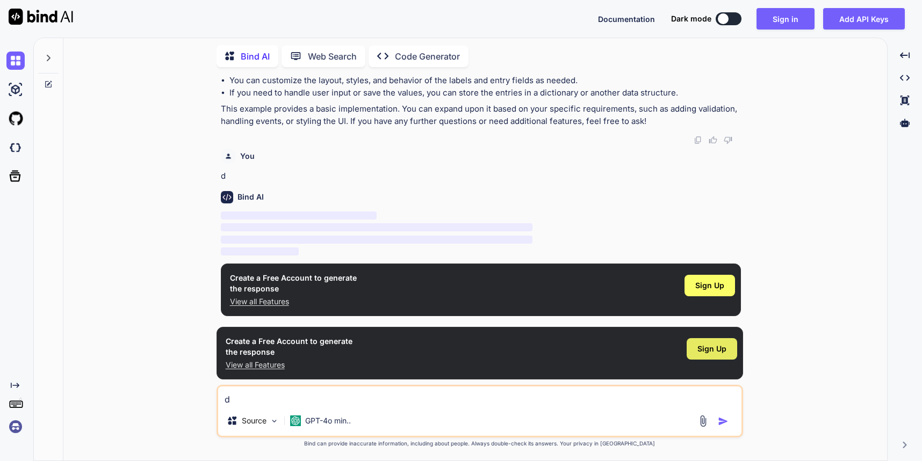
scroll to position [5151, 0]
click at [724, 279] on div "Sign Up" at bounding box center [709, 285] width 50 height 21
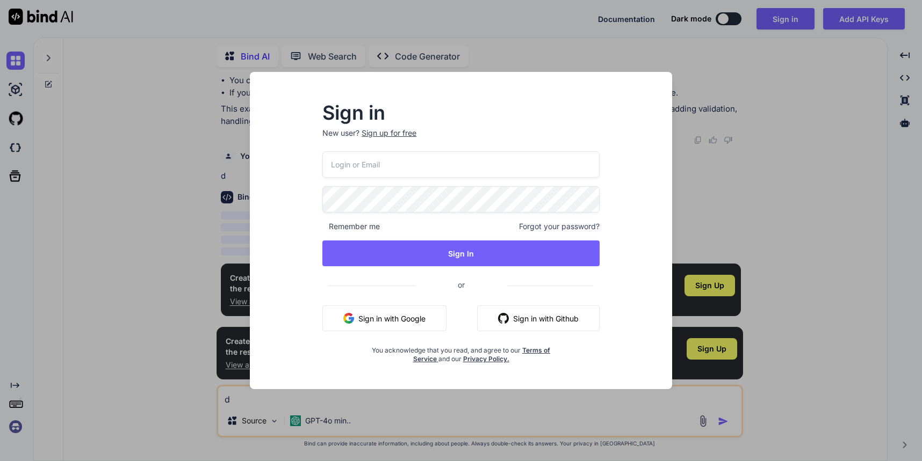
click at [383, 320] on button "Sign in with Google" at bounding box center [384, 319] width 124 height 26
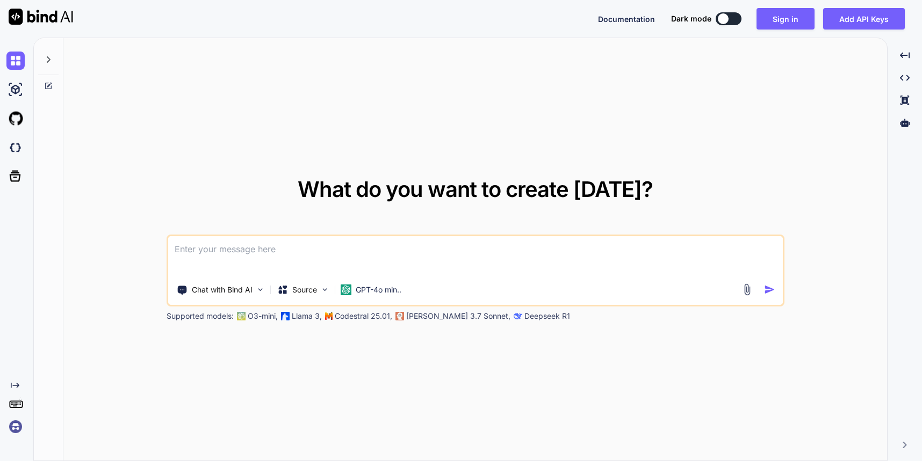
click at [260, 242] on textarea at bounding box center [475, 256] width 615 height 40
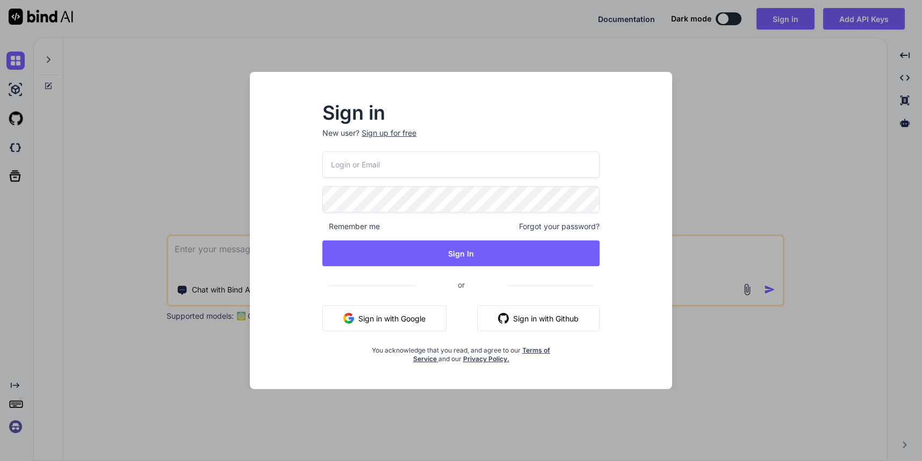
click at [389, 328] on button "Sign in with Google" at bounding box center [384, 319] width 124 height 26
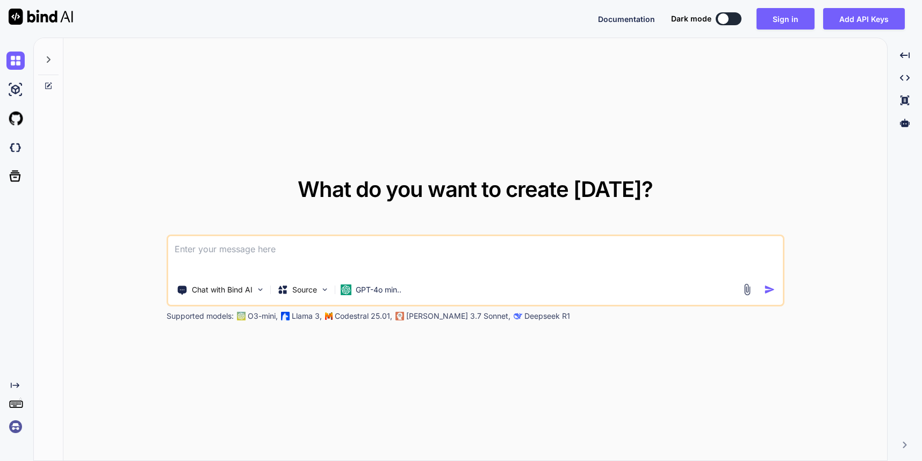
click at [323, 247] on textarea at bounding box center [475, 256] width 615 height 40
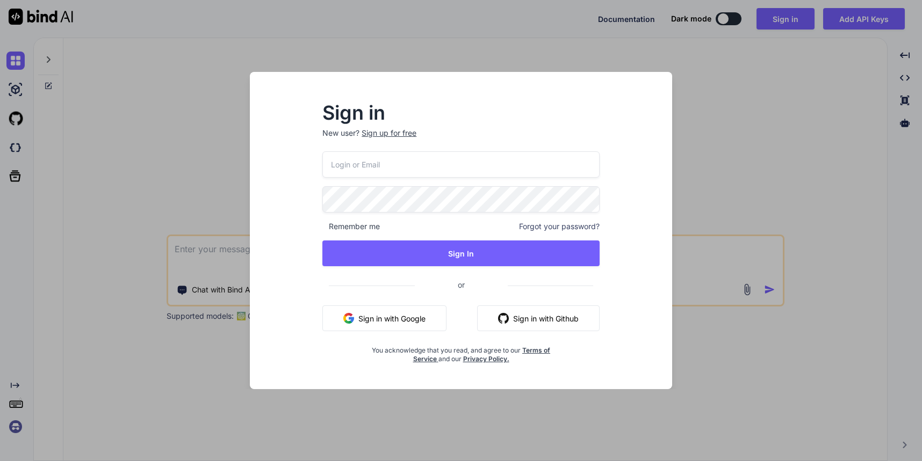
click at [401, 306] on button "Sign in with Google" at bounding box center [384, 319] width 124 height 26
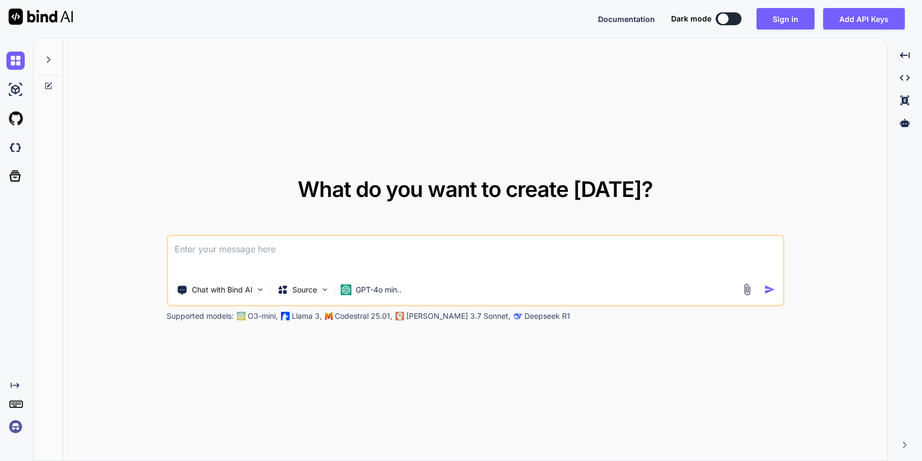
click at [327, 254] on textarea at bounding box center [475, 256] width 615 height 40
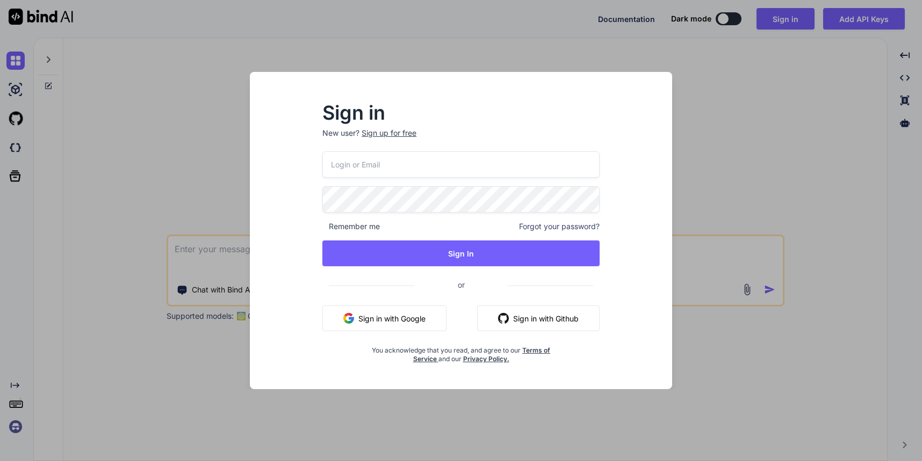
click at [380, 316] on button "Sign in with Google" at bounding box center [384, 319] width 124 height 26
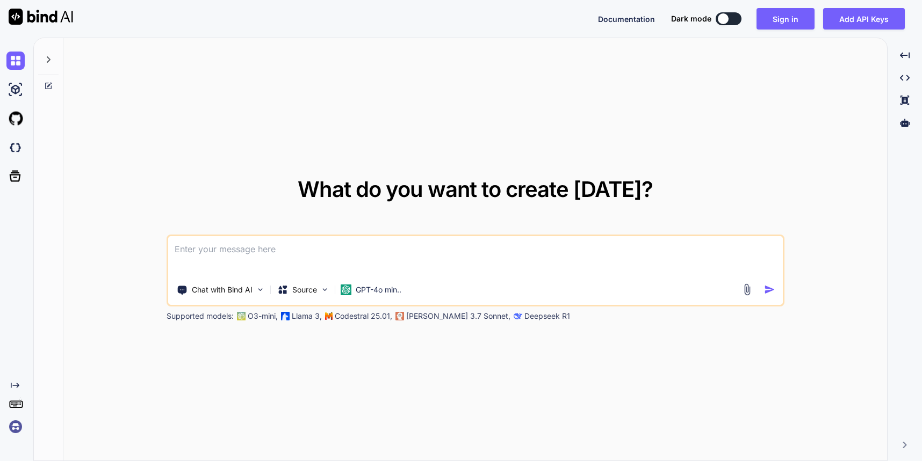
click at [319, 254] on textarea at bounding box center [475, 256] width 615 height 40
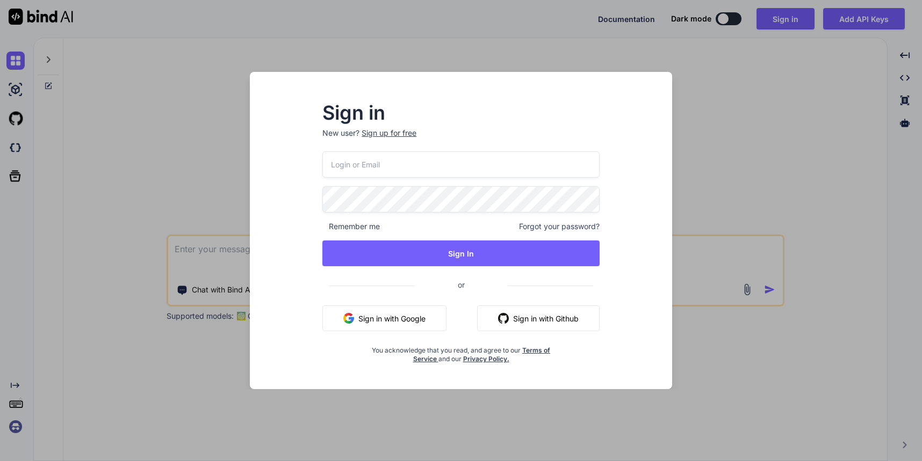
click at [410, 164] on input "email" at bounding box center [460, 164] width 277 height 26
type input "codex9910@gmail.com"
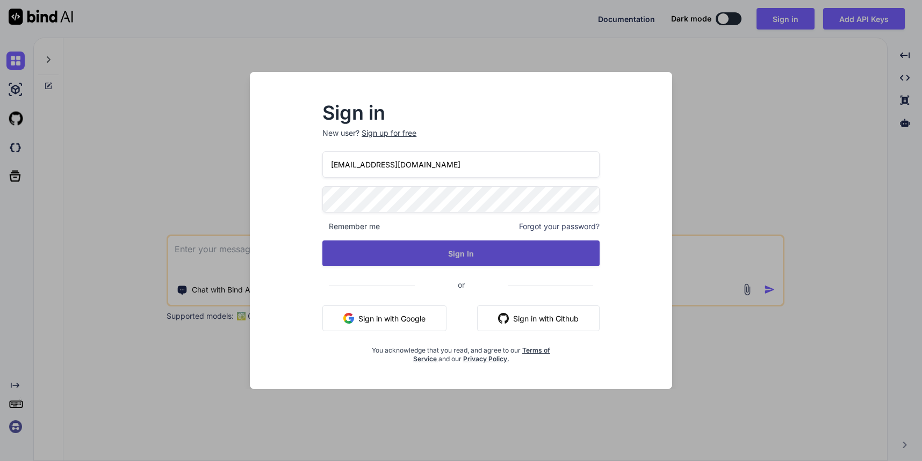
click at [521, 253] on button "Sign In" at bounding box center [460, 254] width 277 height 26
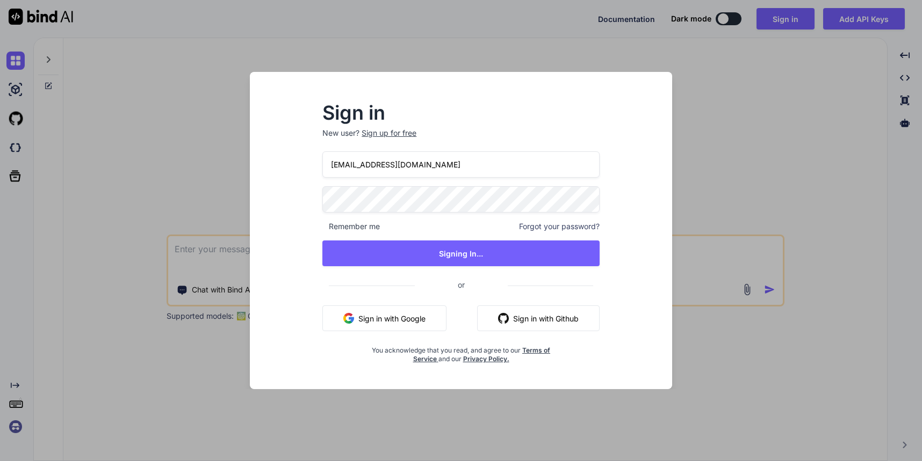
click at [576, 228] on span "Forgot your password?" at bounding box center [559, 226] width 81 height 11
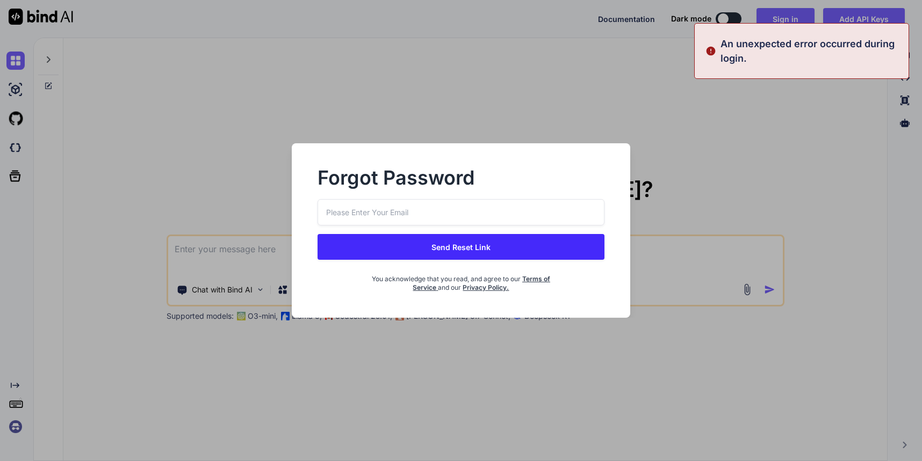
click at [393, 216] on input "email" at bounding box center [460, 212] width 286 height 26
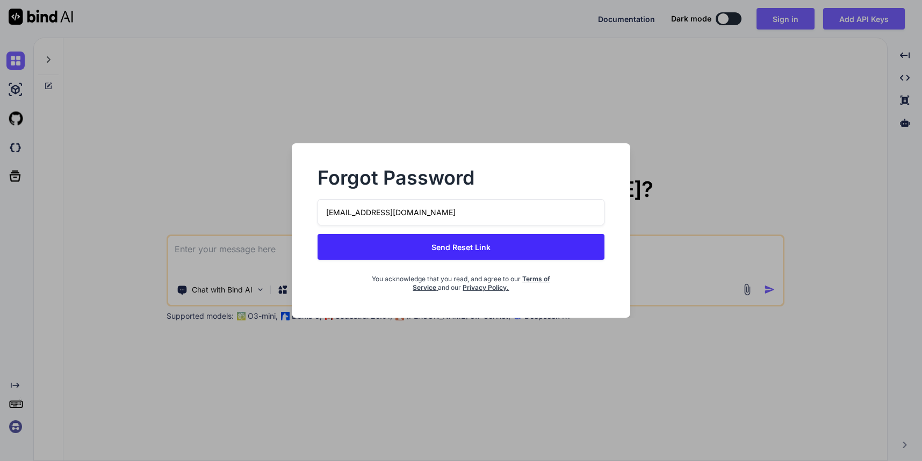
type input "codex9910@gmail.com"
click at [433, 260] on div "codex9910@gmail.com Send Reset Link You acknowledge that you read, and agree to…" at bounding box center [460, 245] width 286 height 93
click at [435, 250] on button "Send Reset Link" at bounding box center [460, 247] width 286 height 26
click at [469, 245] on button "Send Reset Link" at bounding box center [460, 247] width 286 height 26
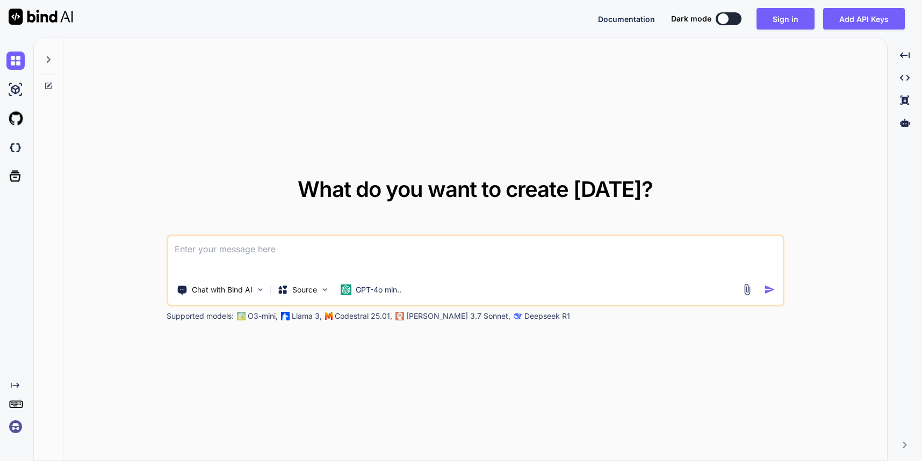
click at [327, 250] on textarea at bounding box center [475, 256] width 615 height 40
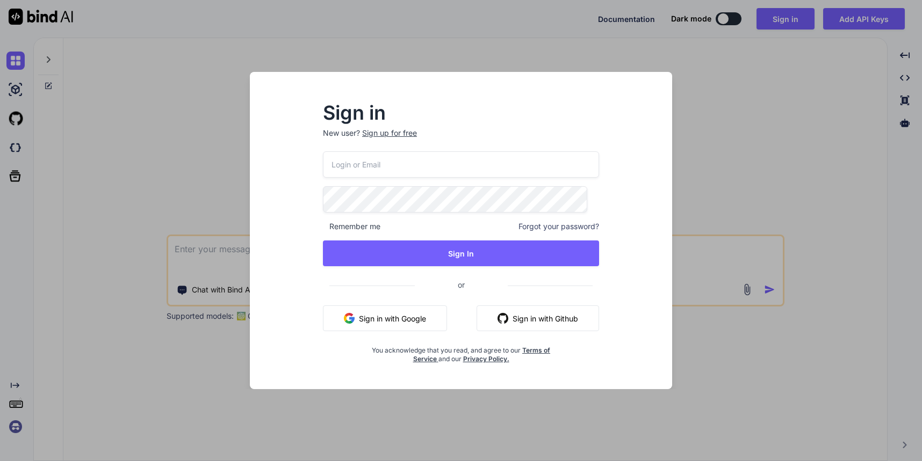
click at [391, 324] on button "Sign in with Google" at bounding box center [385, 319] width 124 height 26
click at [386, 321] on button "Sign in with Google" at bounding box center [385, 319] width 124 height 26
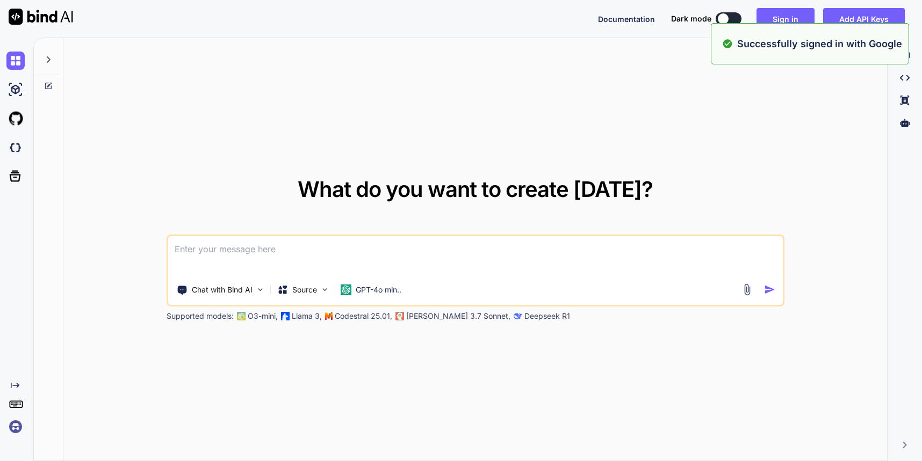
click at [229, 257] on textarea at bounding box center [475, 256] width 615 height 40
paste textarea
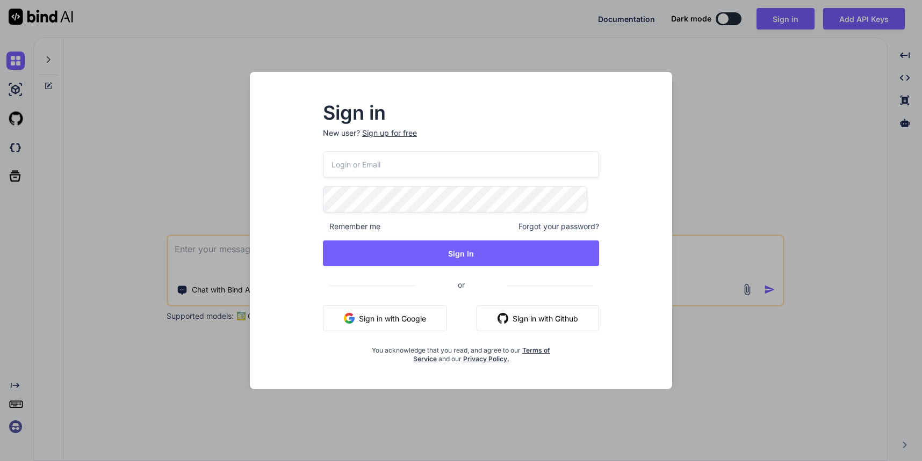
click at [369, 317] on button "Sign in with Google" at bounding box center [385, 319] width 124 height 26
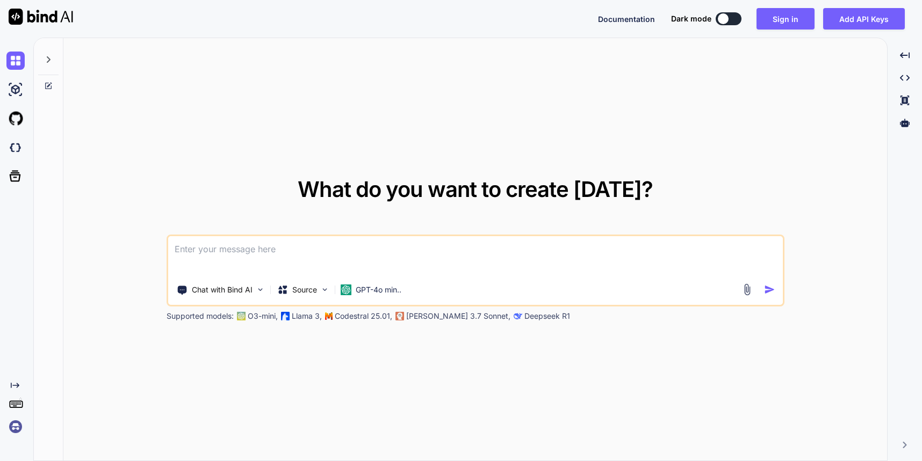
click at [379, 236] on textarea at bounding box center [475, 256] width 615 height 40
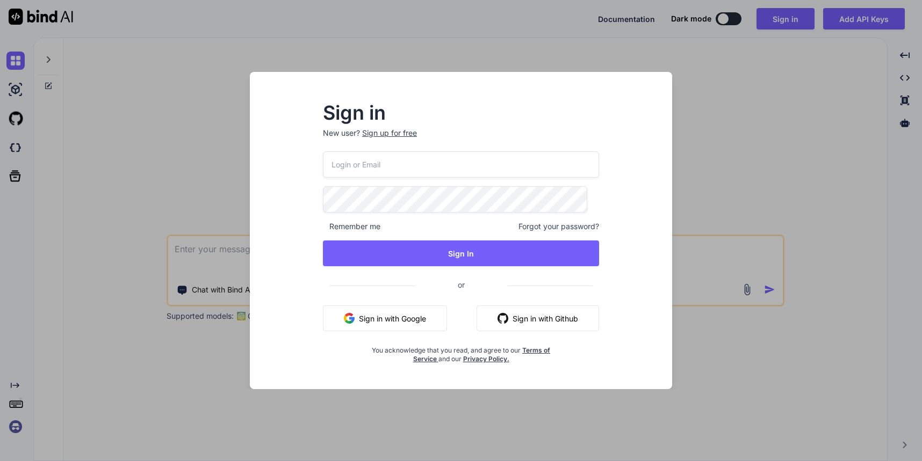
click at [400, 315] on button "Sign in with Google" at bounding box center [385, 319] width 124 height 26
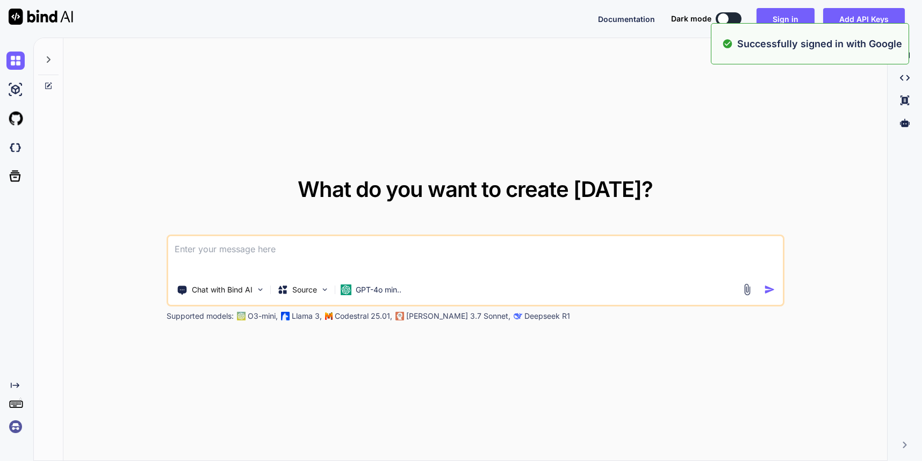
click at [324, 256] on textarea at bounding box center [475, 256] width 615 height 40
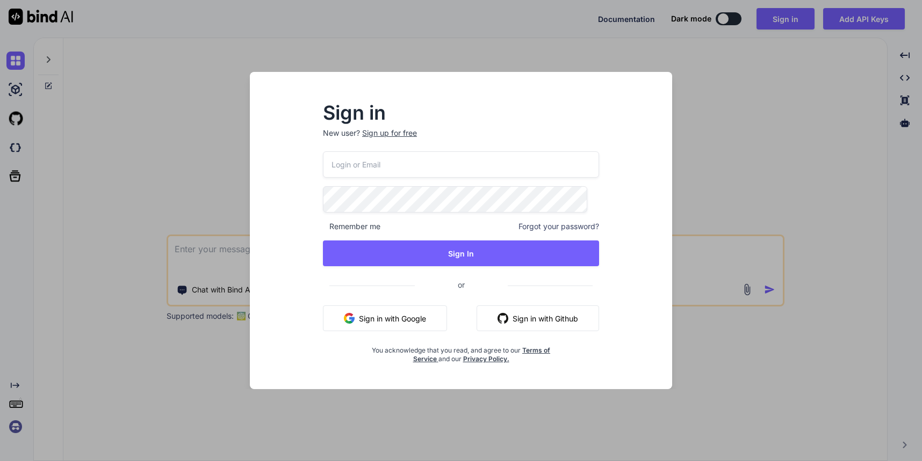
click at [400, 320] on button "Sign in with Google" at bounding box center [385, 319] width 124 height 26
click at [704, 41] on div "Sign in New user? Sign up for free Remember me Forgot your password? Sign In or…" at bounding box center [461, 230] width 922 height 461
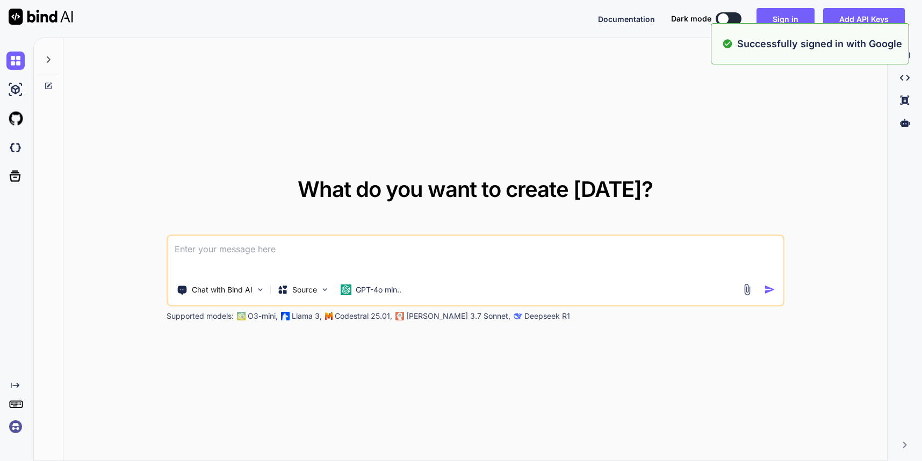
click at [240, 258] on textarea at bounding box center [475, 256] width 615 height 40
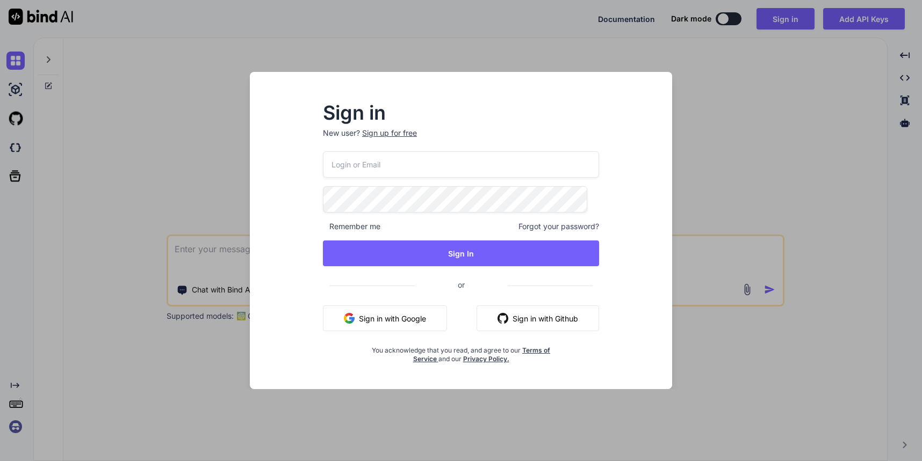
click at [215, 250] on div "Sign in New user? Sign up for free Remember me Forgot your password? Sign In or…" at bounding box center [461, 230] width 922 height 461
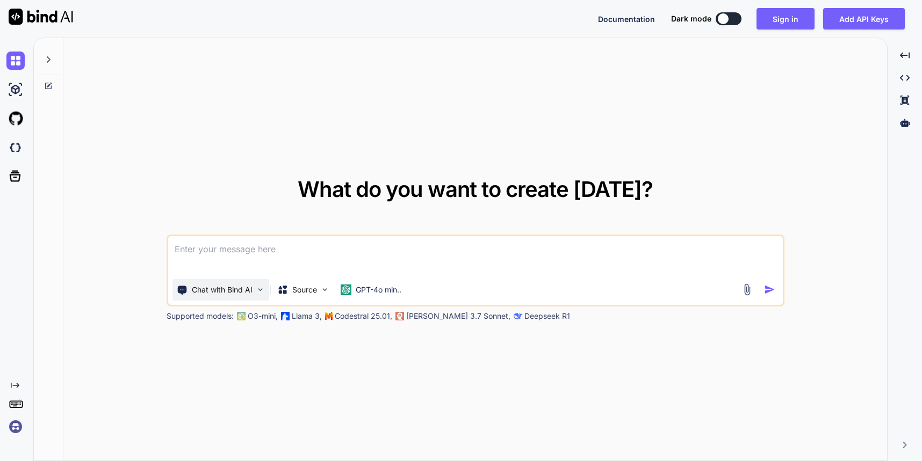
click at [249, 287] on div "Chat with Bind AI" at bounding box center [220, 289] width 97 height 21
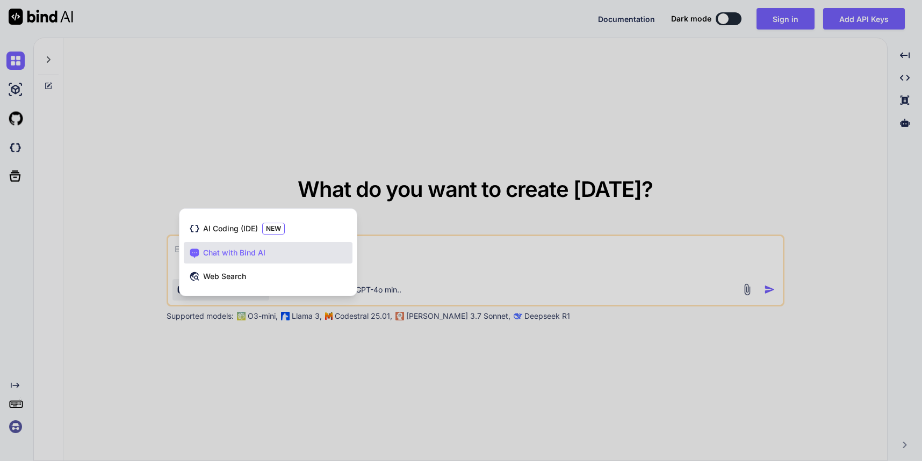
click at [415, 239] on div at bounding box center [461, 230] width 922 height 461
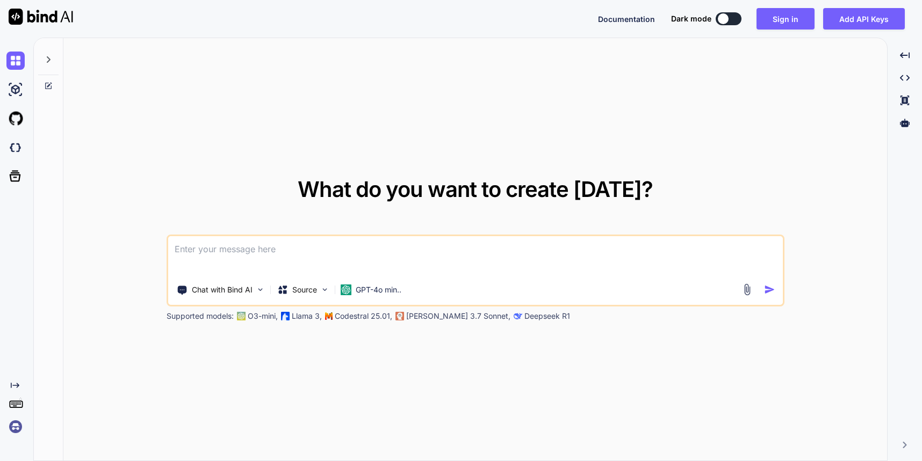
type textarea "x"
